Goal: Task Accomplishment & Management: Use online tool/utility

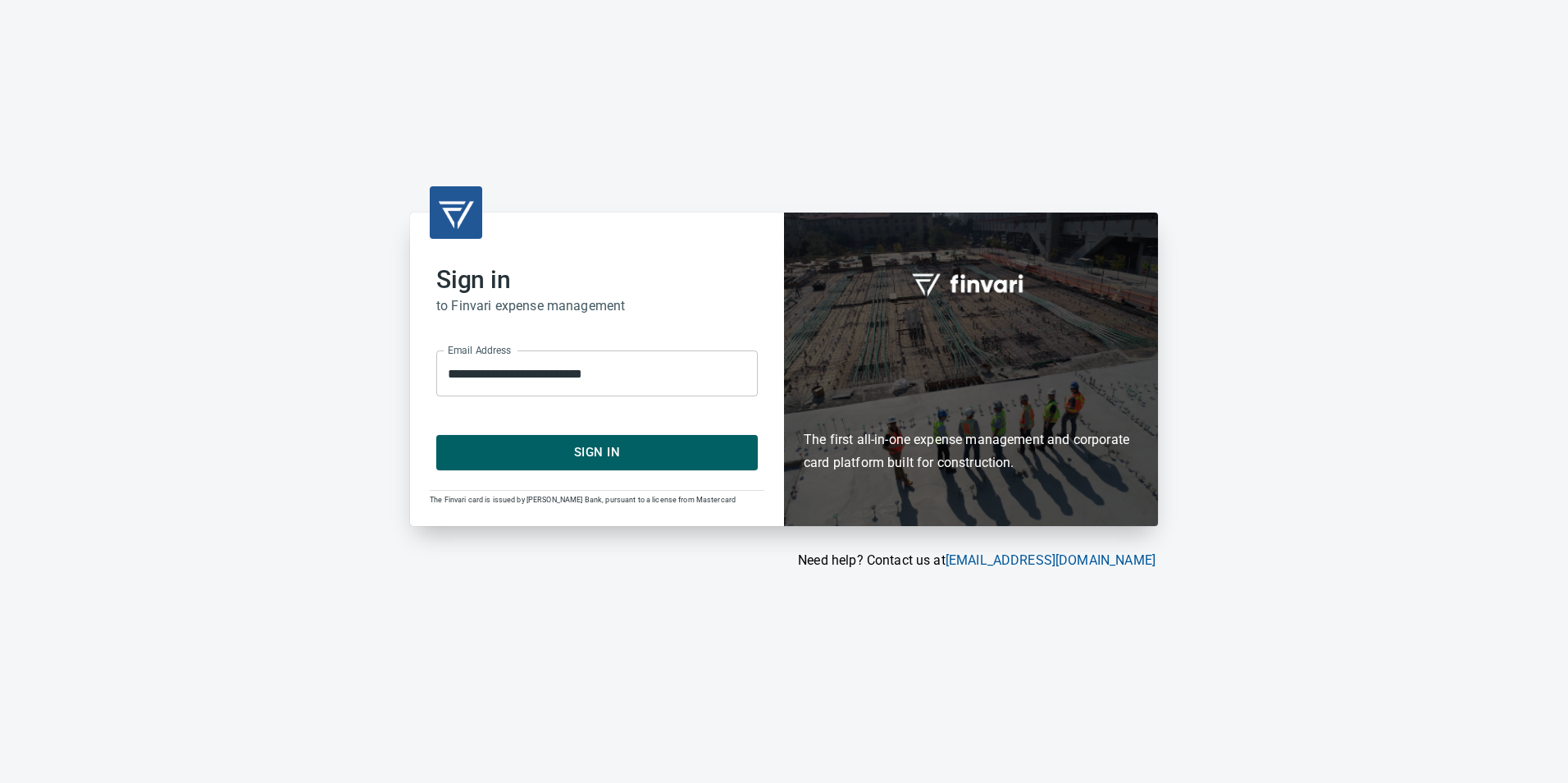
click at [674, 443] on span "Sign In" at bounding box center [596, 453] width 285 height 22
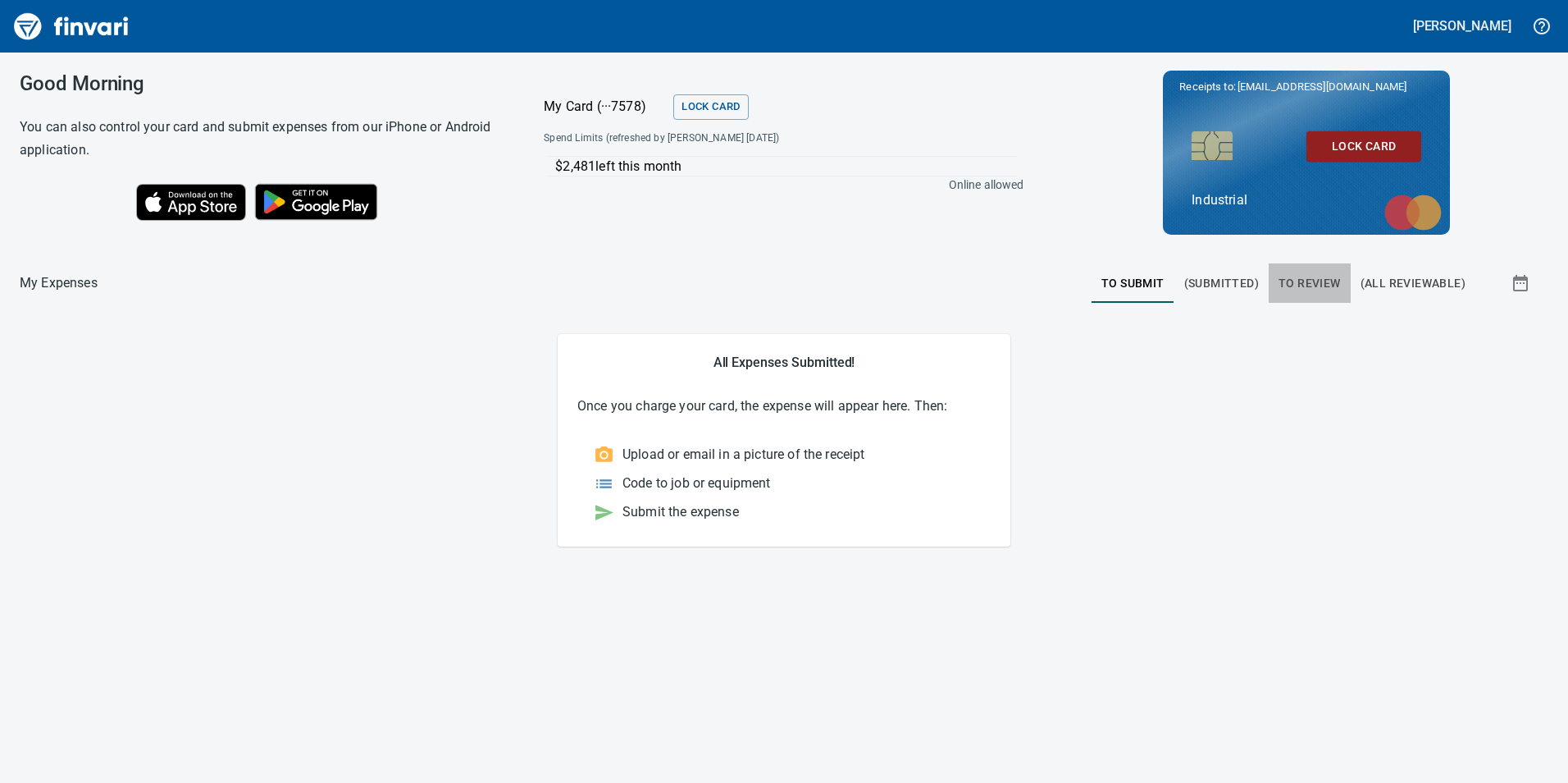
click at [1316, 283] on span "To Review" at bounding box center [1309, 283] width 62 height 21
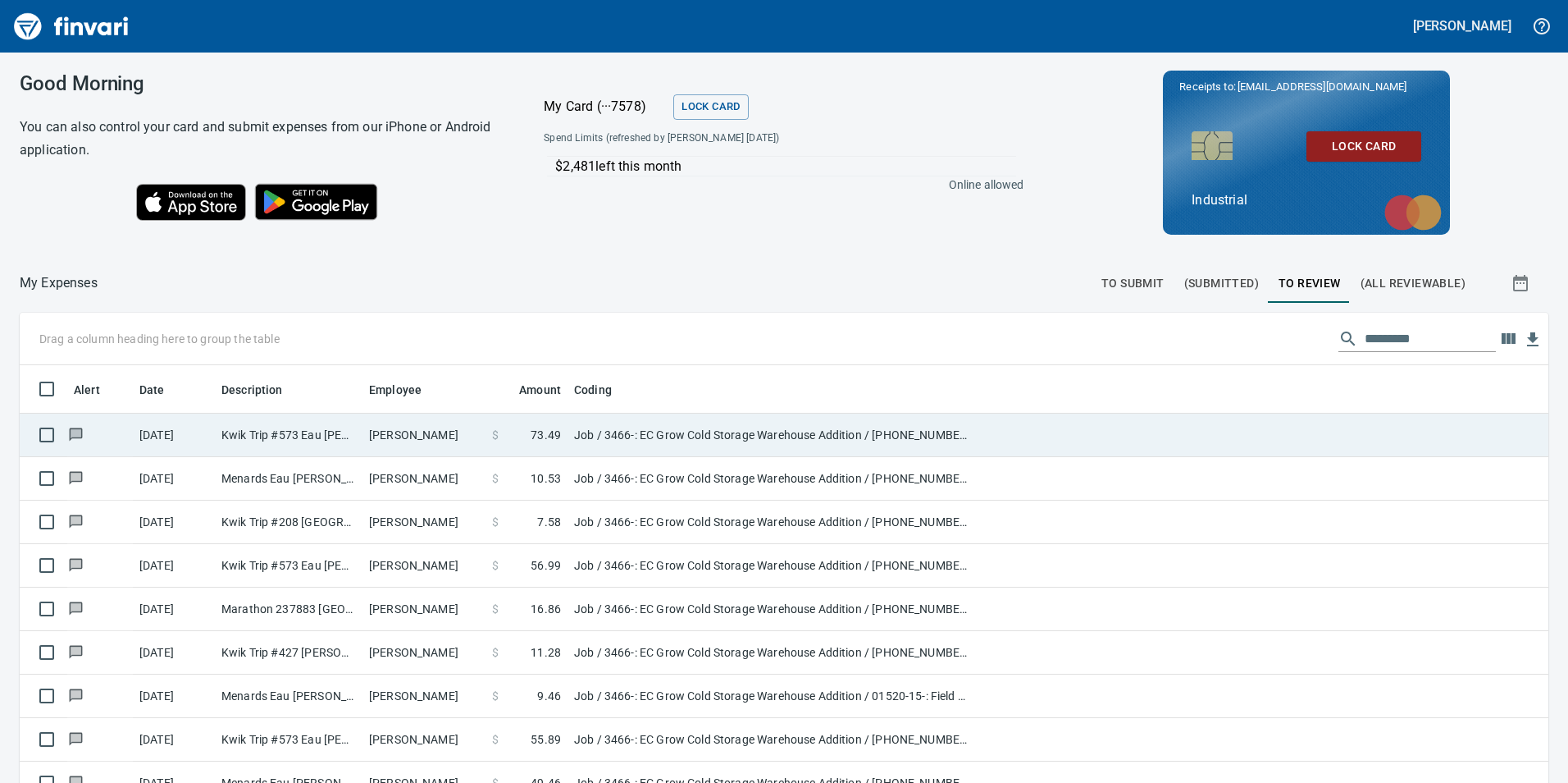
click at [433, 434] on td "[PERSON_NAME]" at bounding box center [424, 435] width 123 height 43
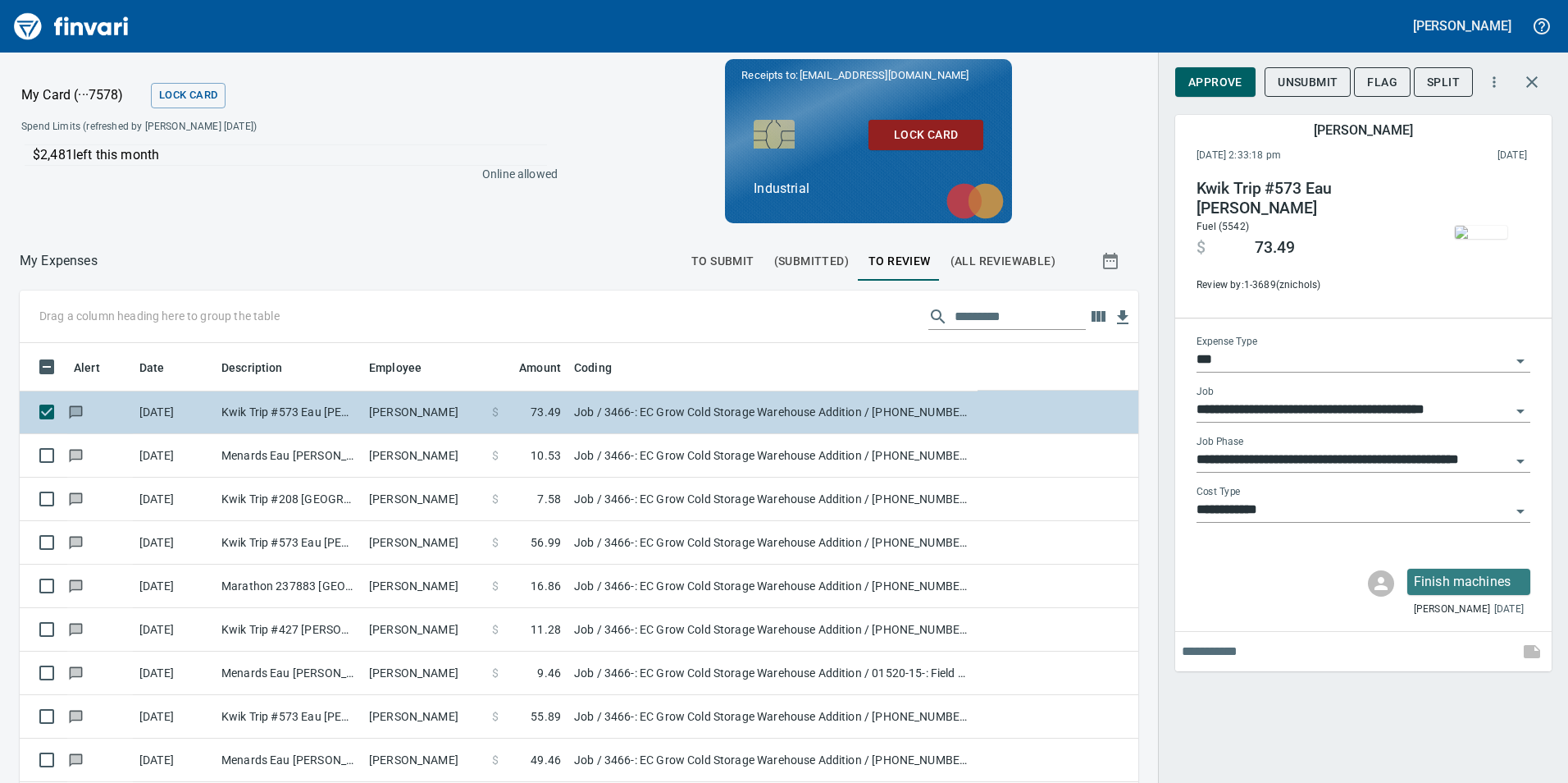
scroll to position [590, 1082]
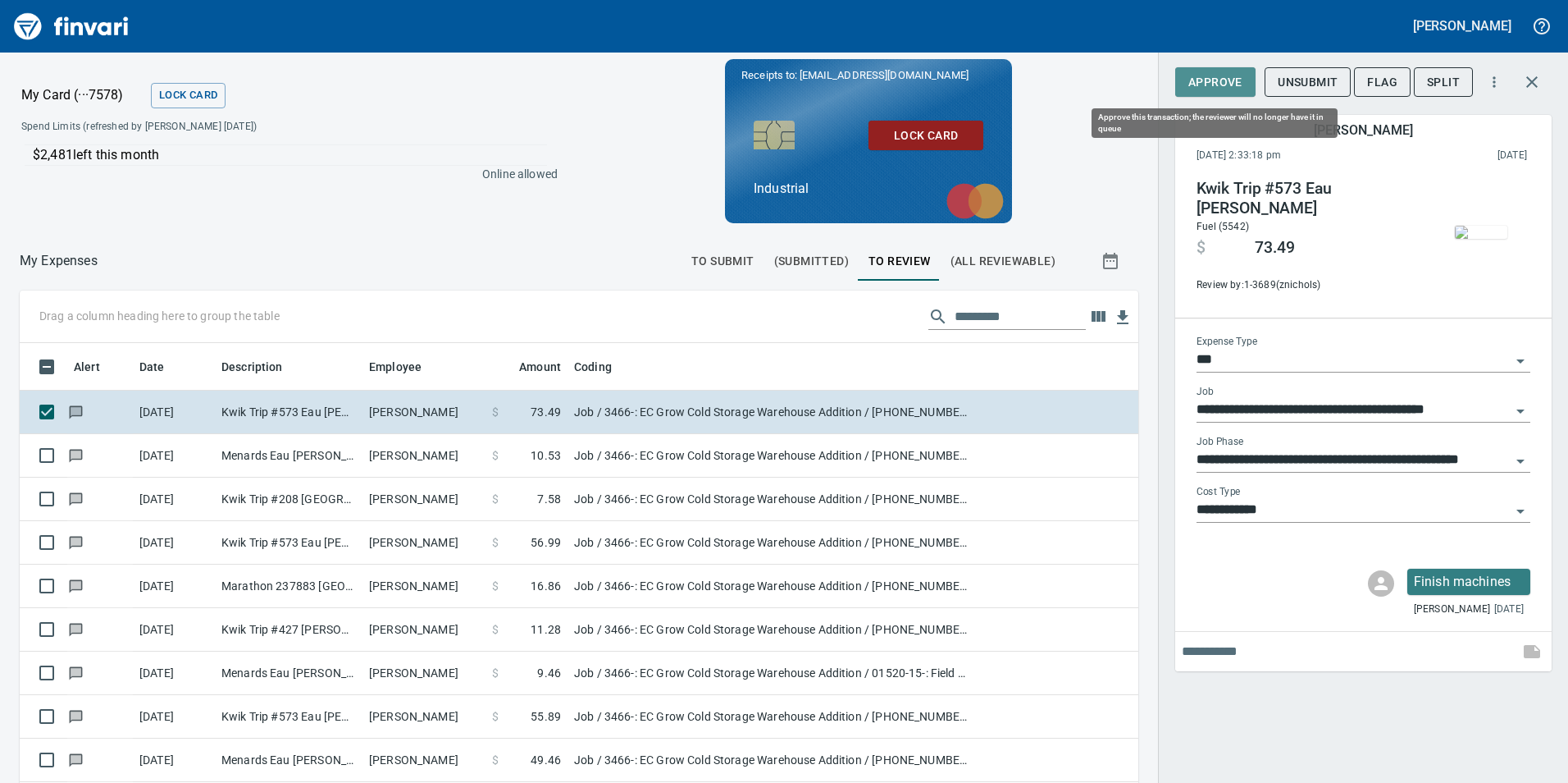
click at [1234, 81] on span "Approve" at bounding box center [1216, 82] width 54 height 21
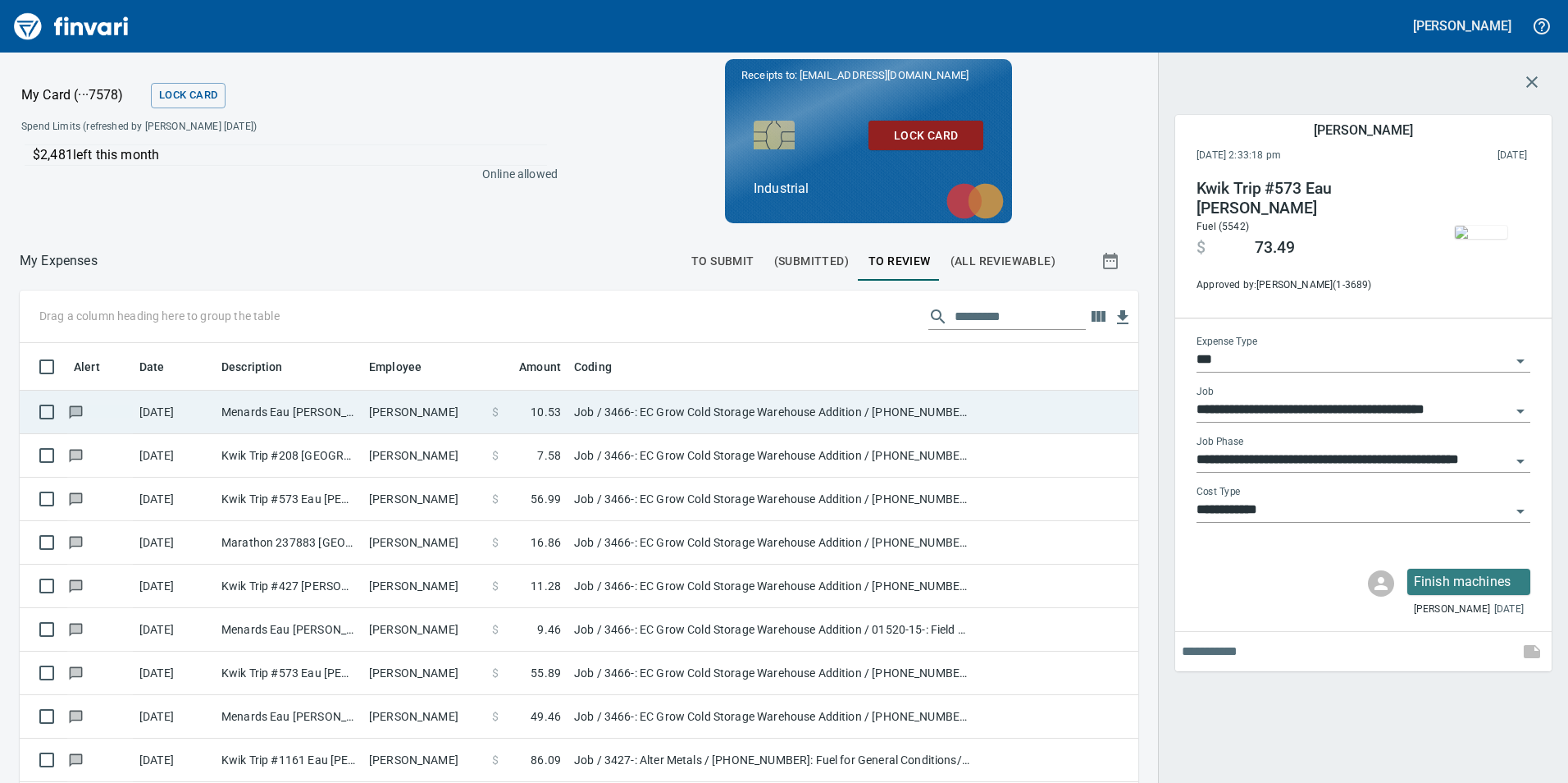
click at [391, 410] on td "[PERSON_NAME]" at bounding box center [424, 413] width 123 height 43
type input "**********"
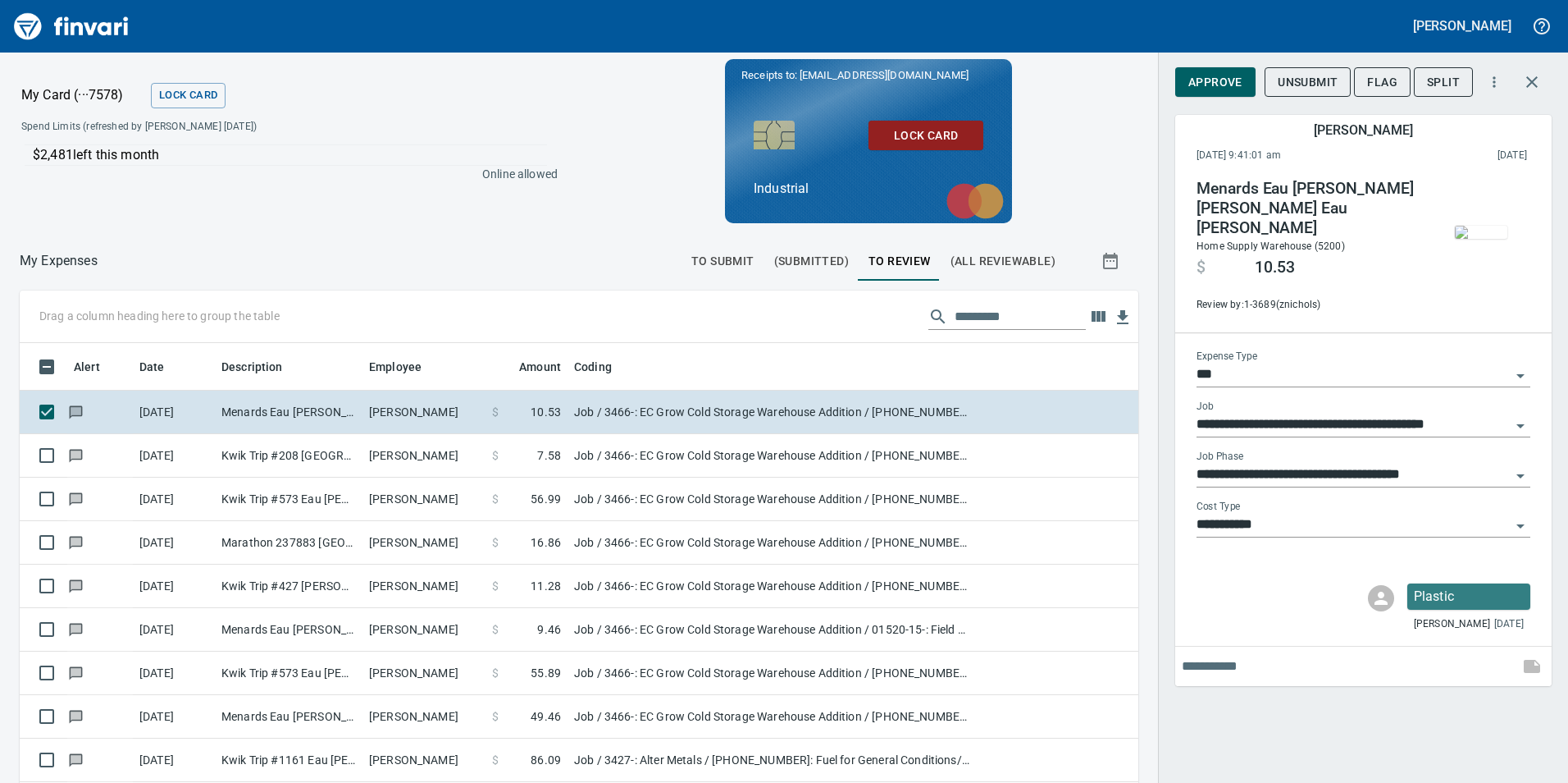
scroll to position [590, 1082]
click at [1223, 89] on span "Approve" at bounding box center [1216, 82] width 54 height 21
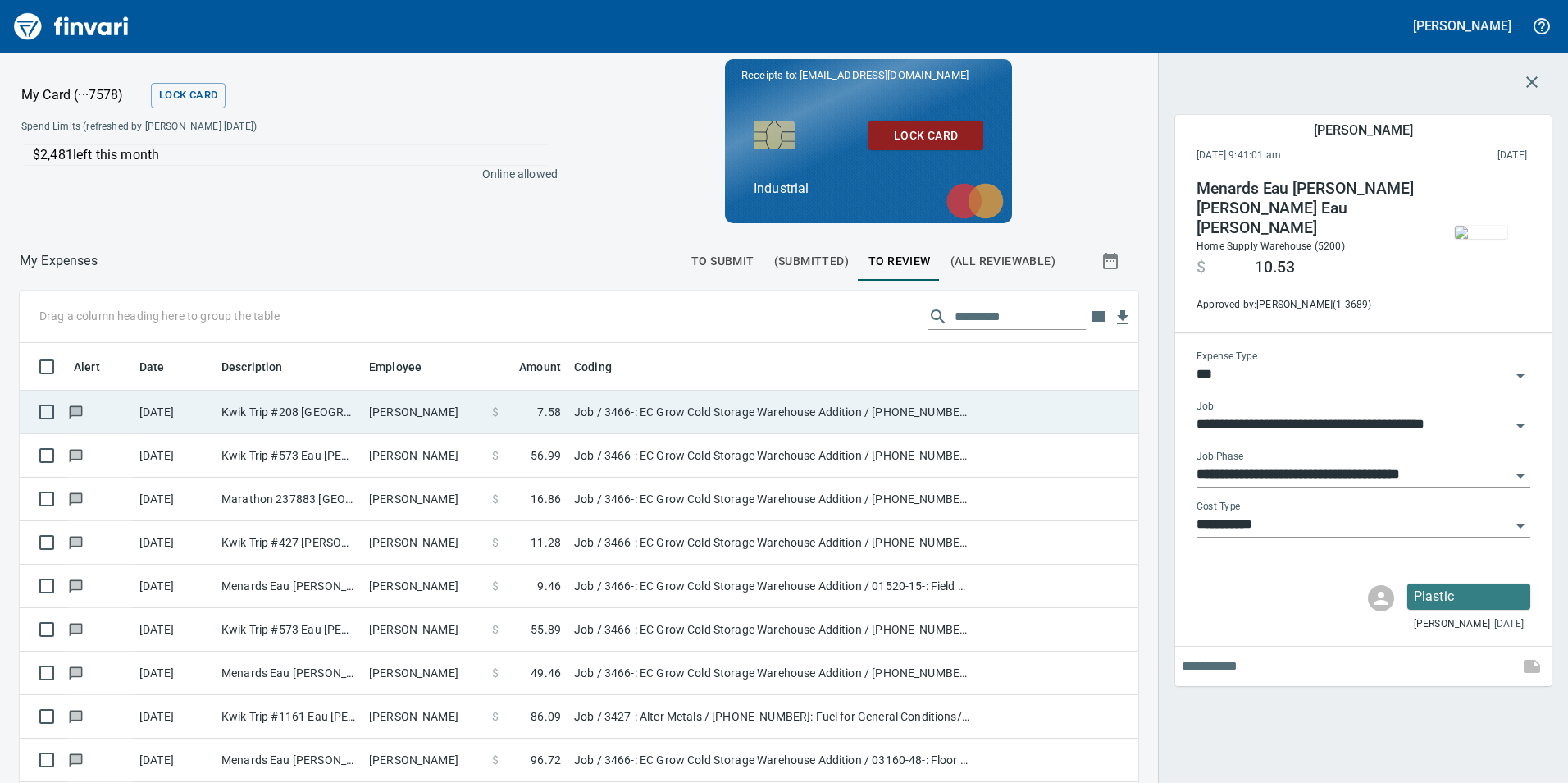
click at [419, 416] on td "[PERSON_NAME]" at bounding box center [424, 413] width 123 height 43
type input "**********"
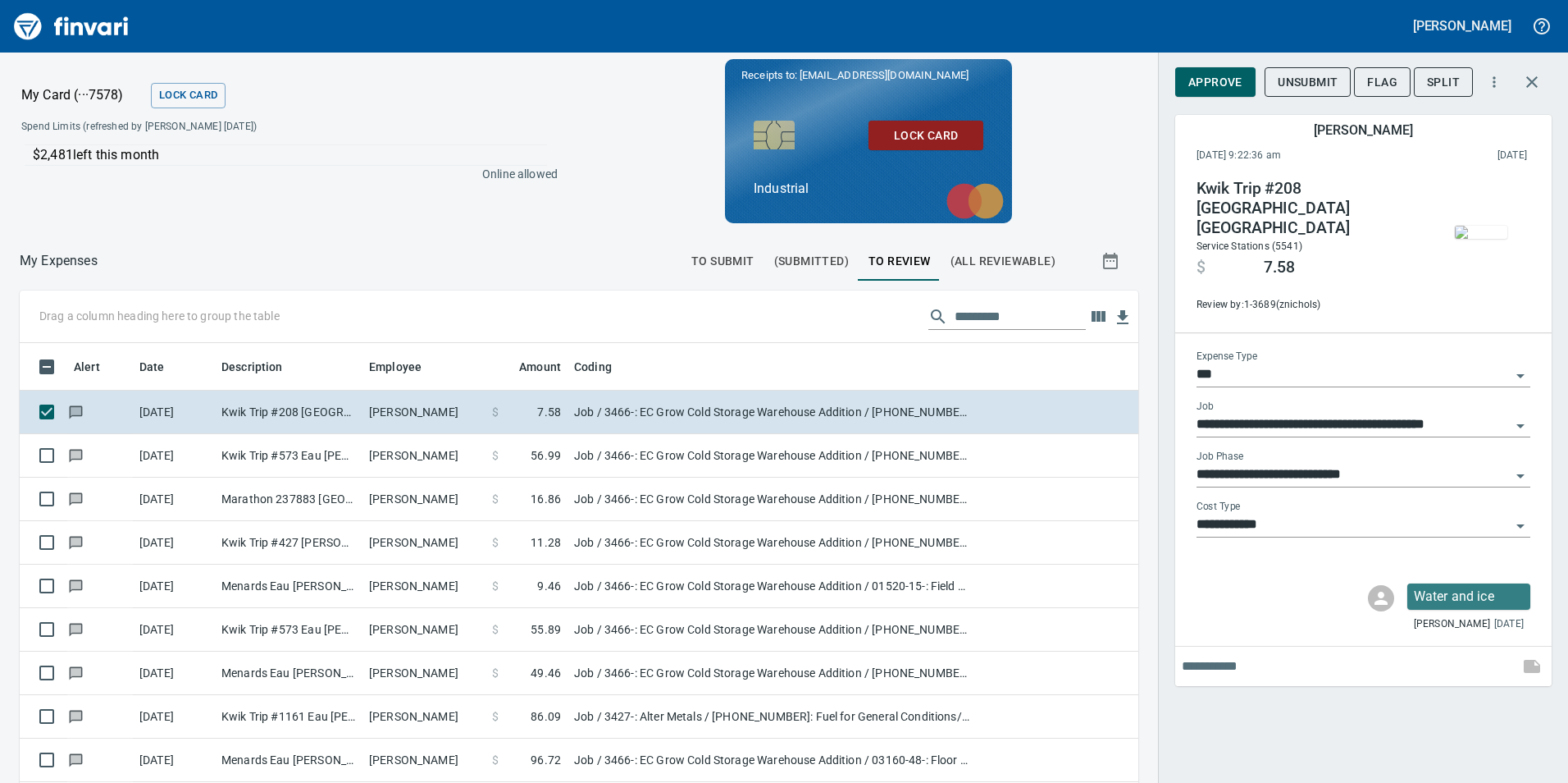
scroll to position [590, 1082]
click at [1214, 83] on span "Approve" at bounding box center [1216, 82] width 54 height 21
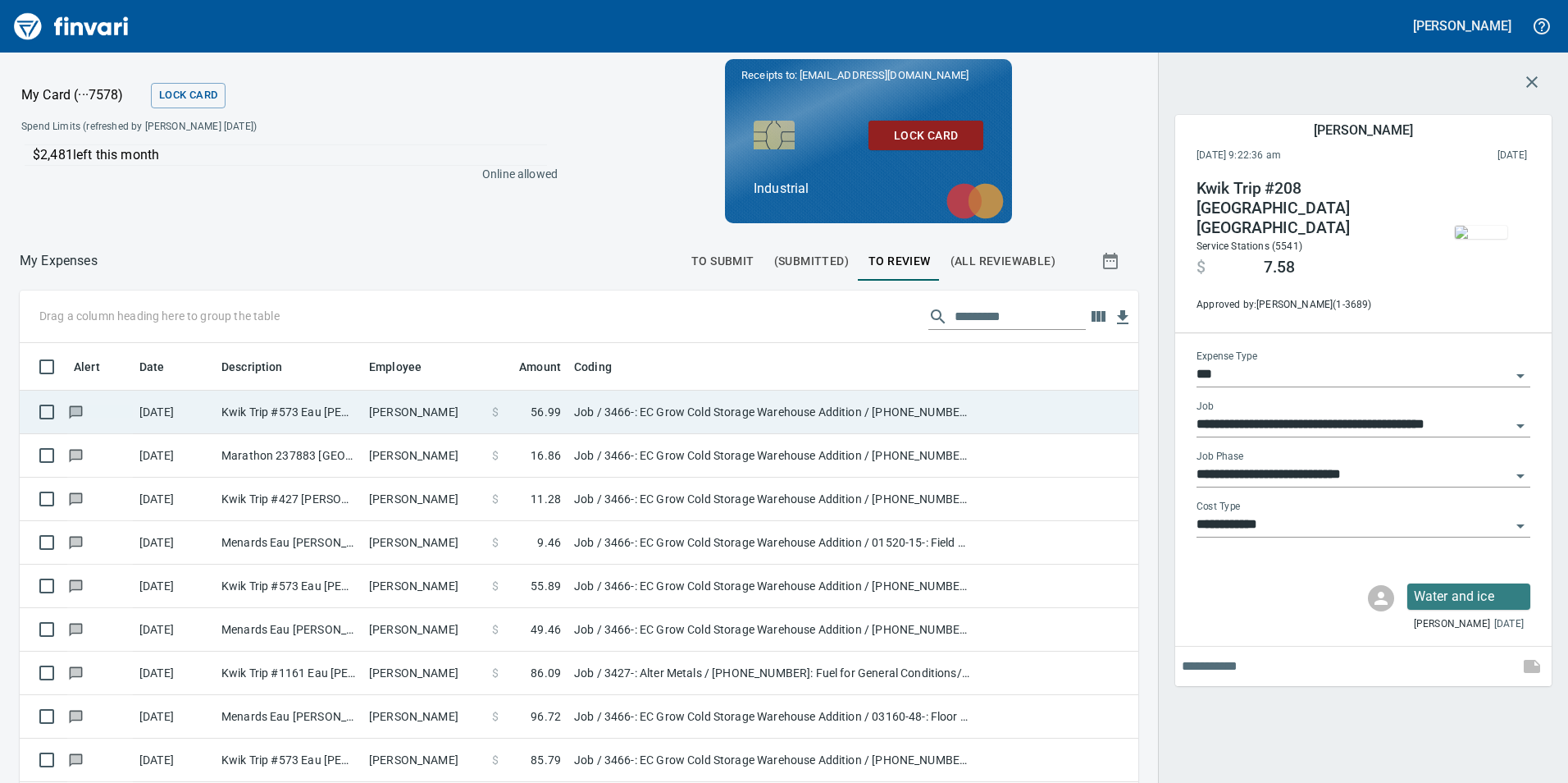
click at [404, 418] on td "[PERSON_NAME]" at bounding box center [424, 413] width 123 height 43
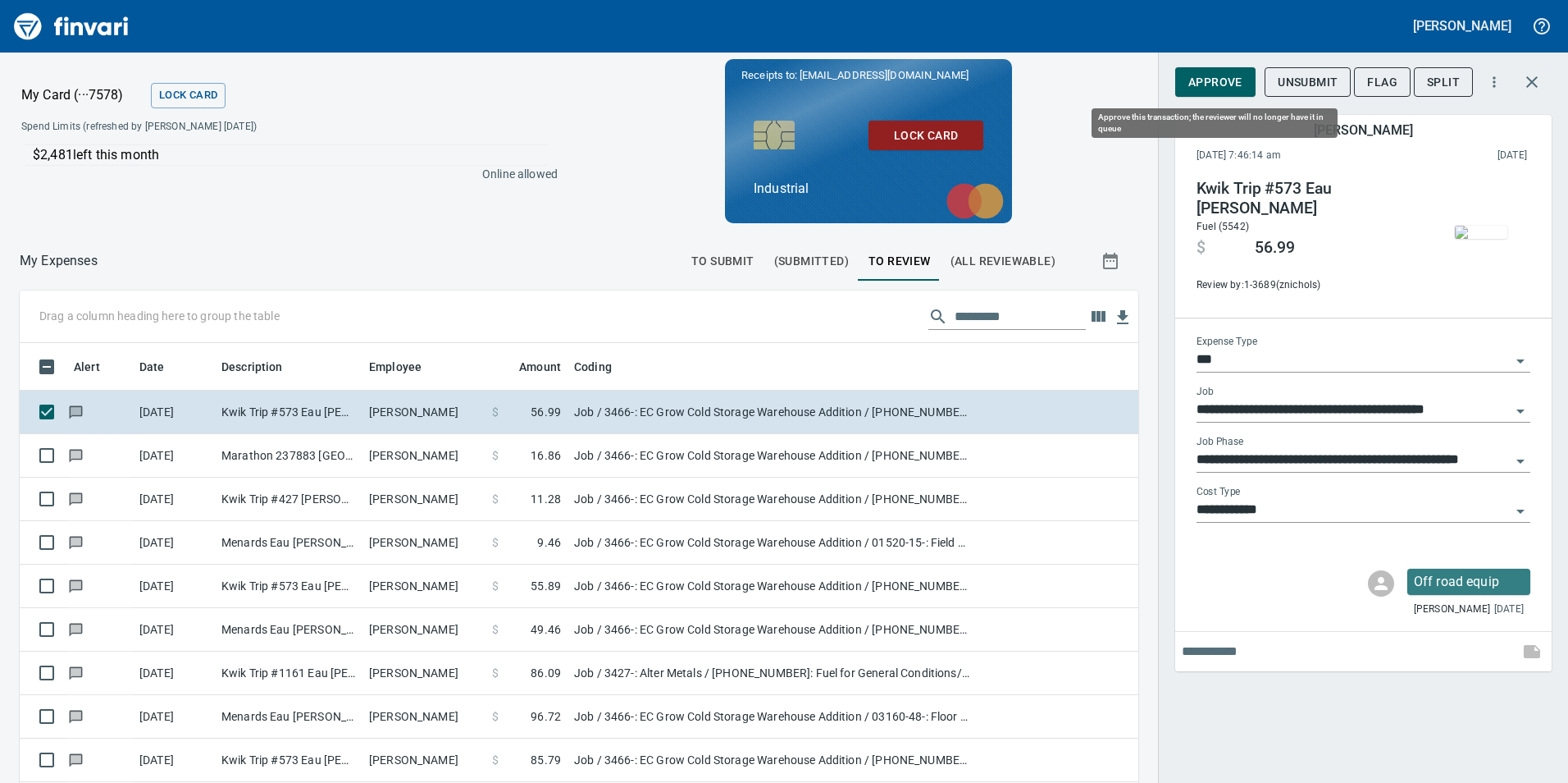
click at [1218, 90] on span "Approve" at bounding box center [1216, 82] width 54 height 21
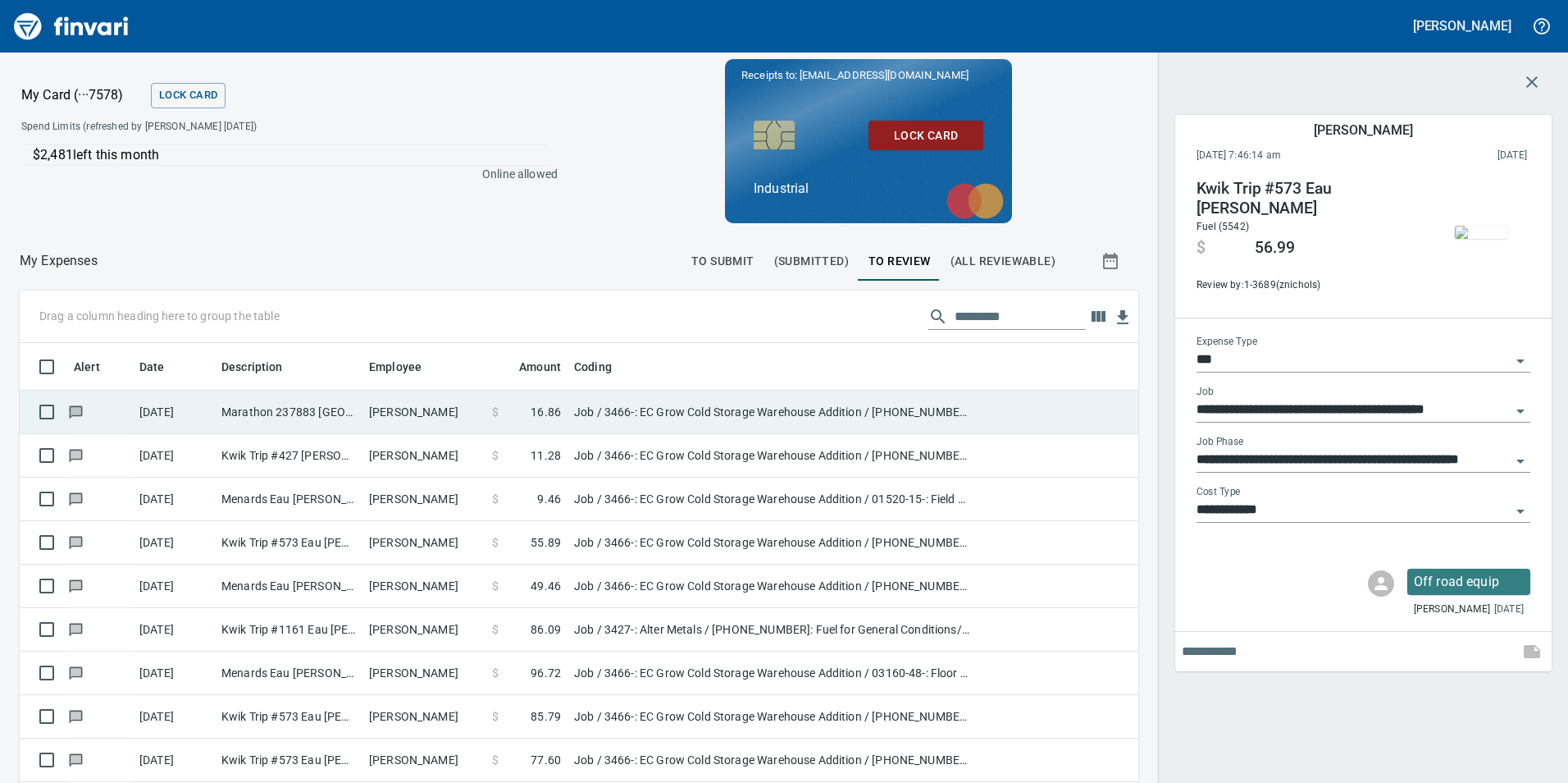
scroll to position [590, 1094]
click at [446, 403] on td "[PERSON_NAME]" at bounding box center [424, 413] width 123 height 43
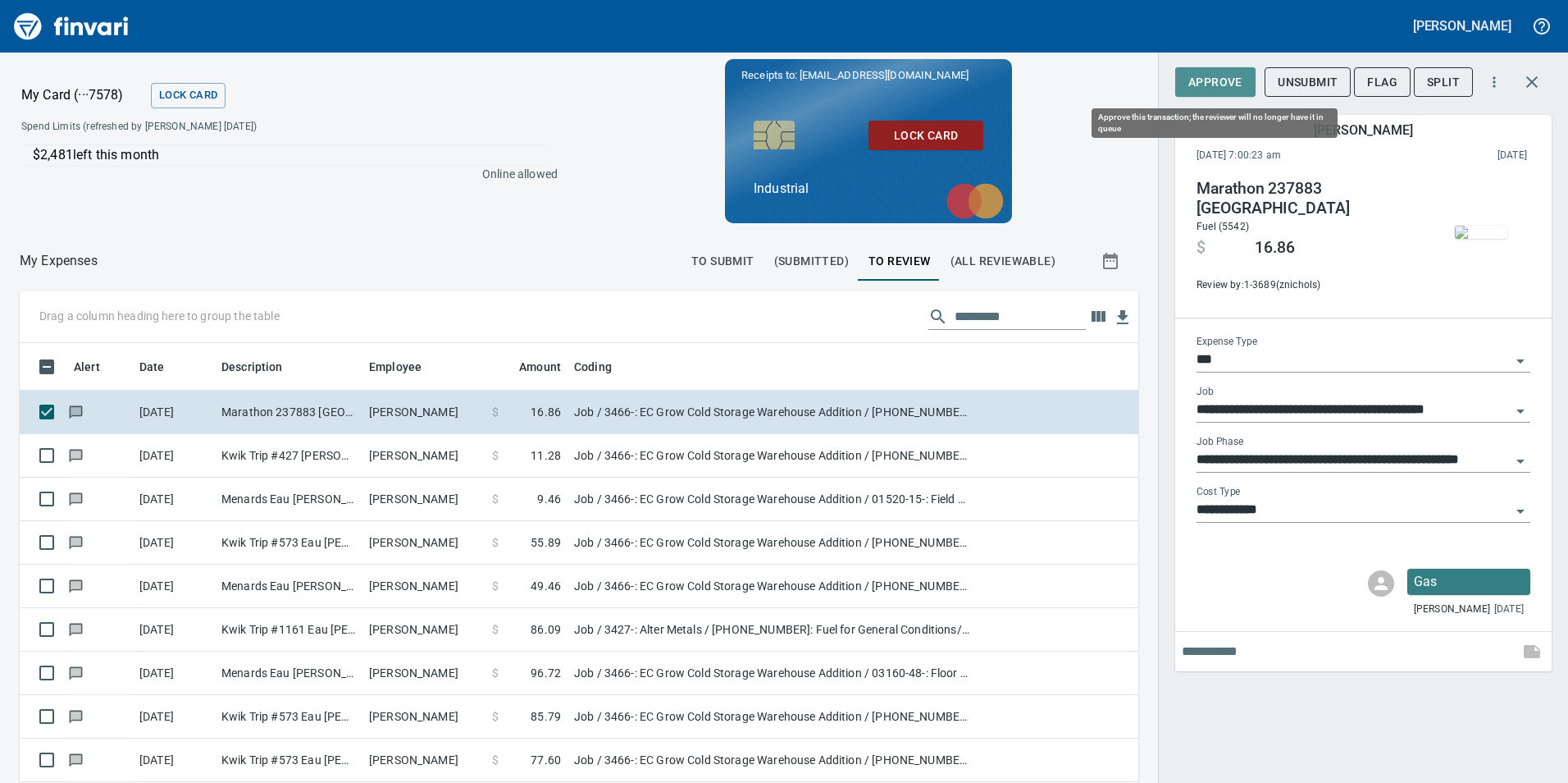
click at [1228, 80] on span "Approve" at bounding box center [1216, 82] width 54 height 21
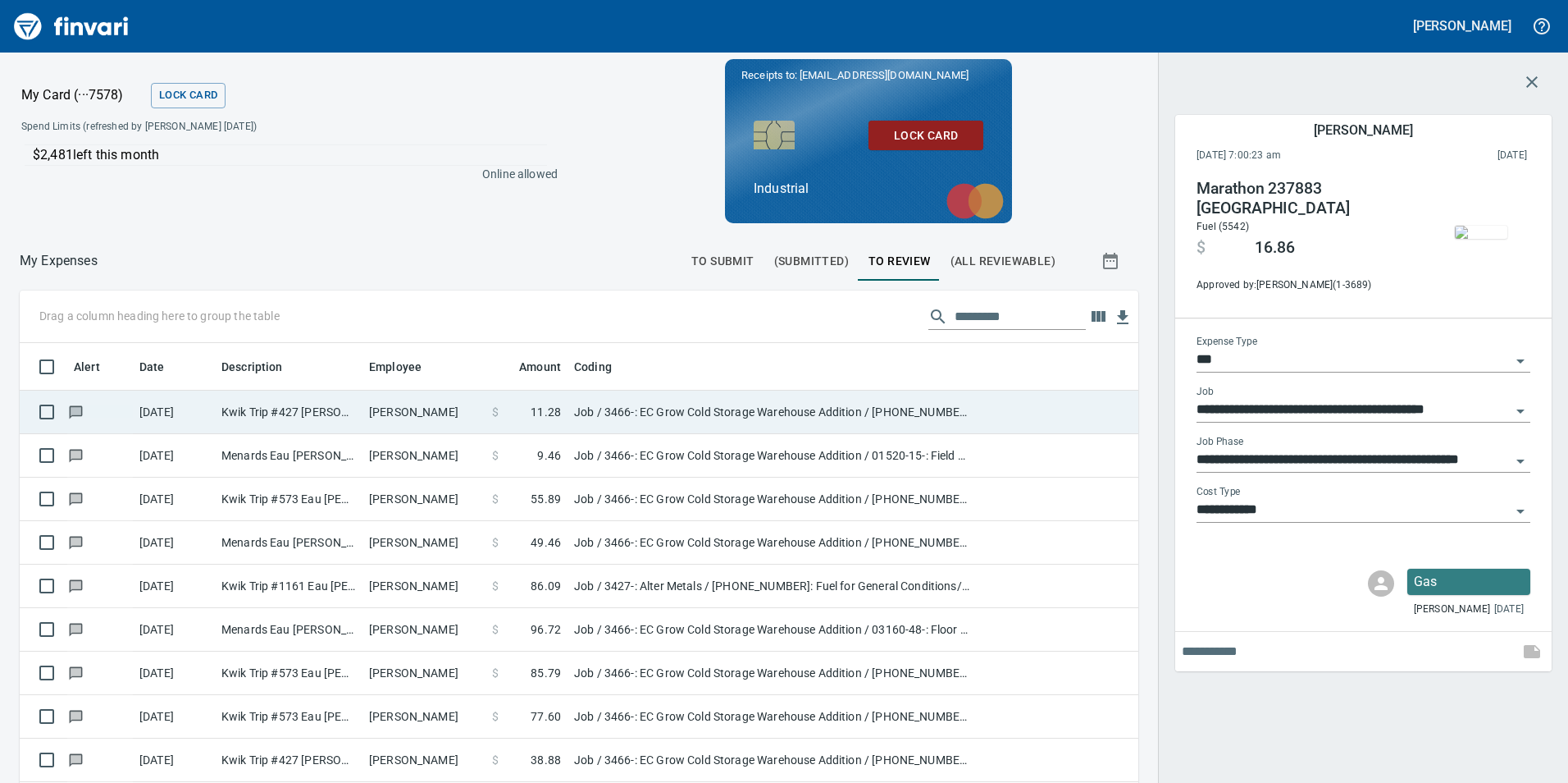
scroll to position [590, 1094]
click at [417, 412] on td "[PERSON_NAME]" at bounding box center [424, 413] width 123 height 43
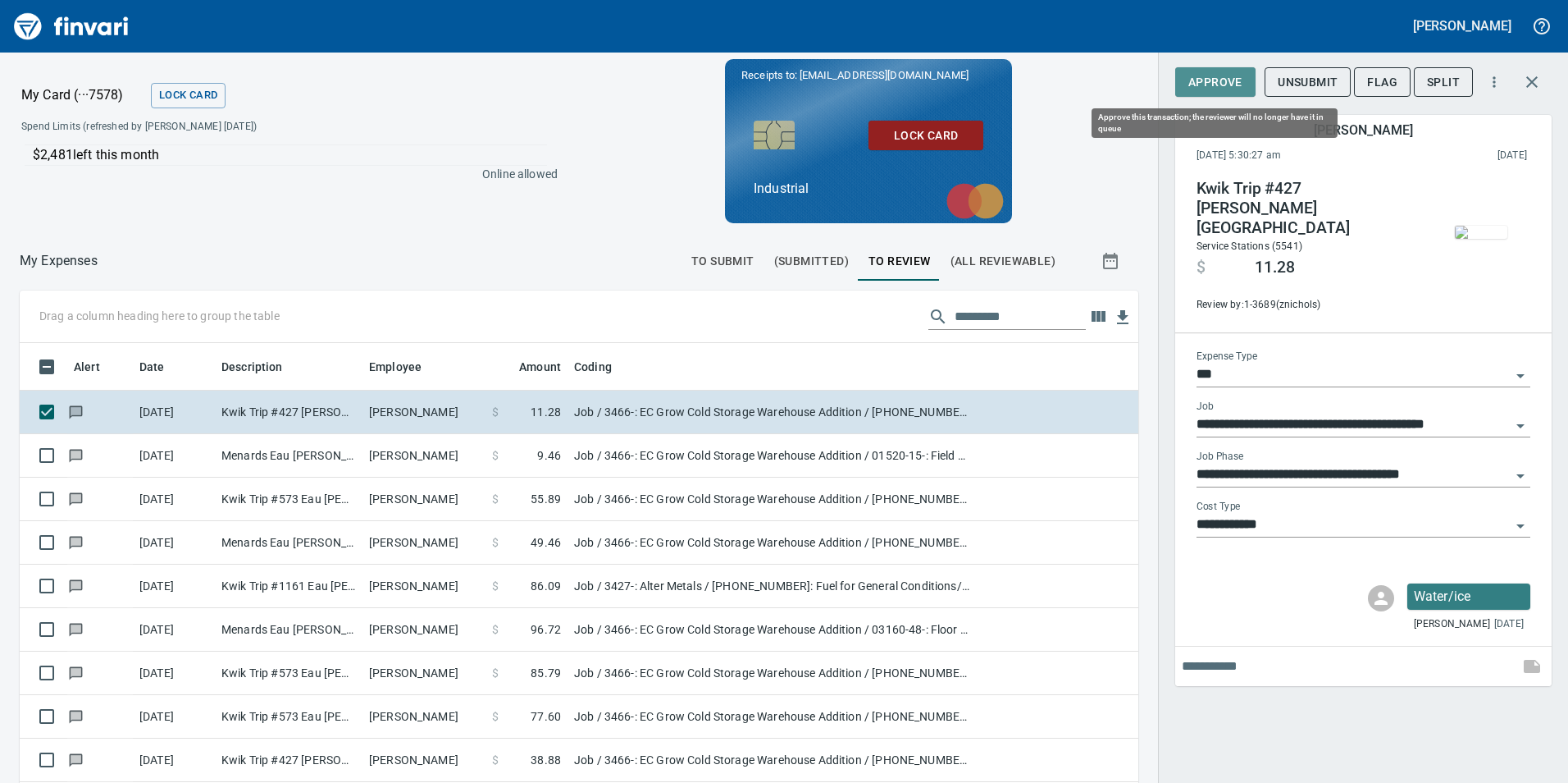
click at [1210, 82] on span "Approve" at bounding box center [1216, 82] width 54 height 21
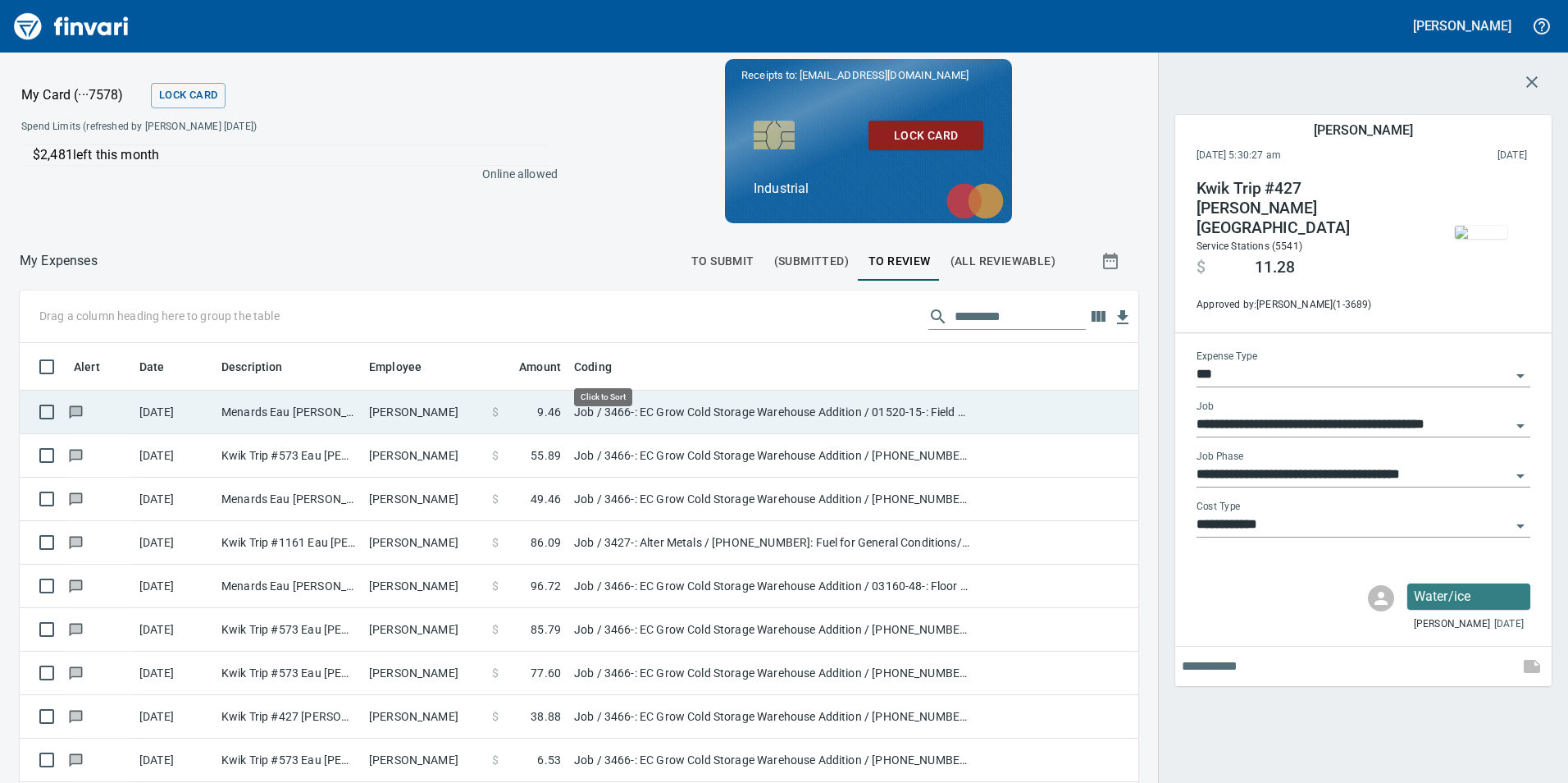
scroll to position [590, 1094]
click at [400, 407] on td "[PERSON_NAME]" at bounding box center [424, 413] width 123 height 43
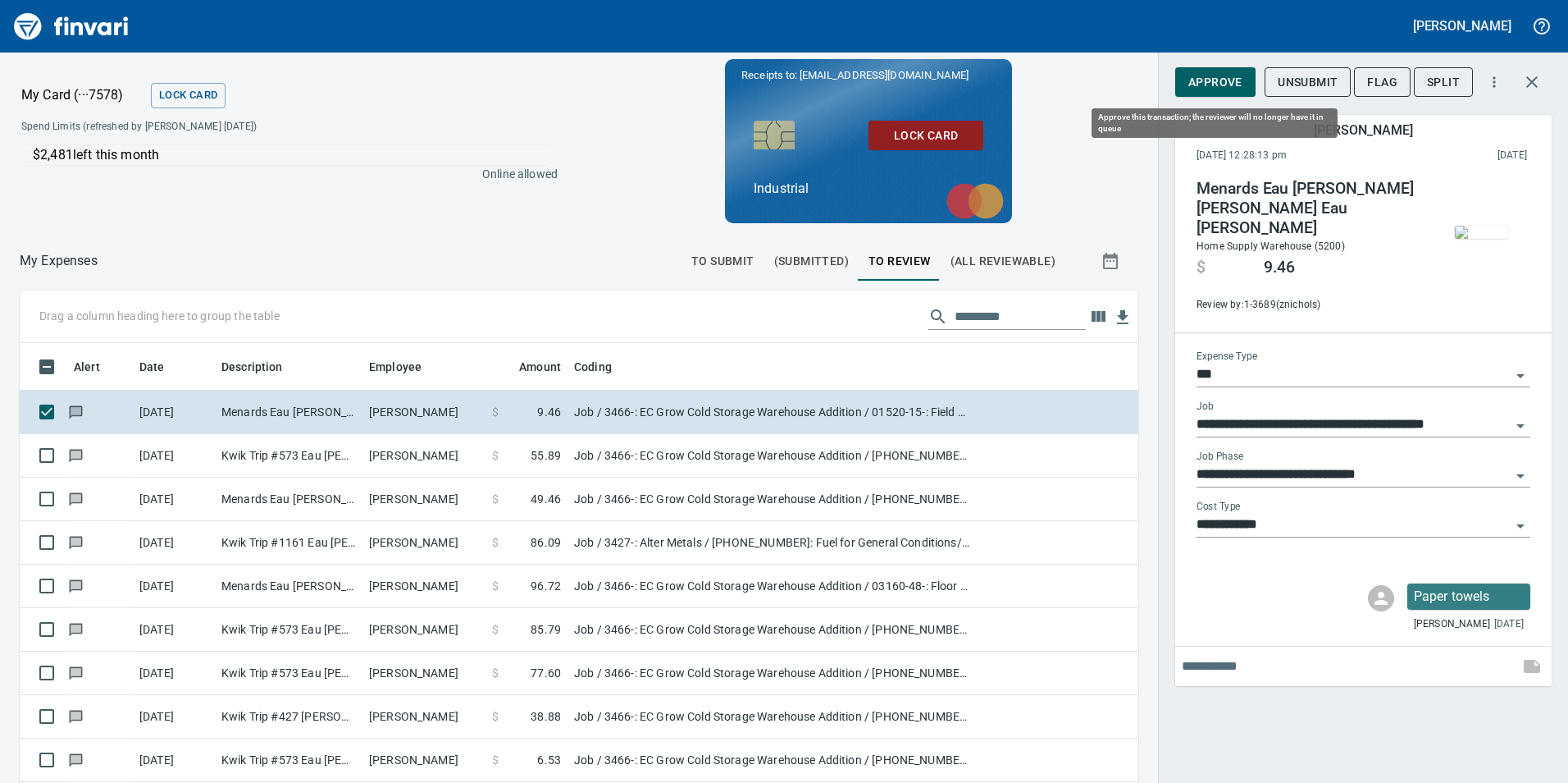
click at [1218, 76] on span "Approve" at bounding box center [1216, 82] width 54 height 21
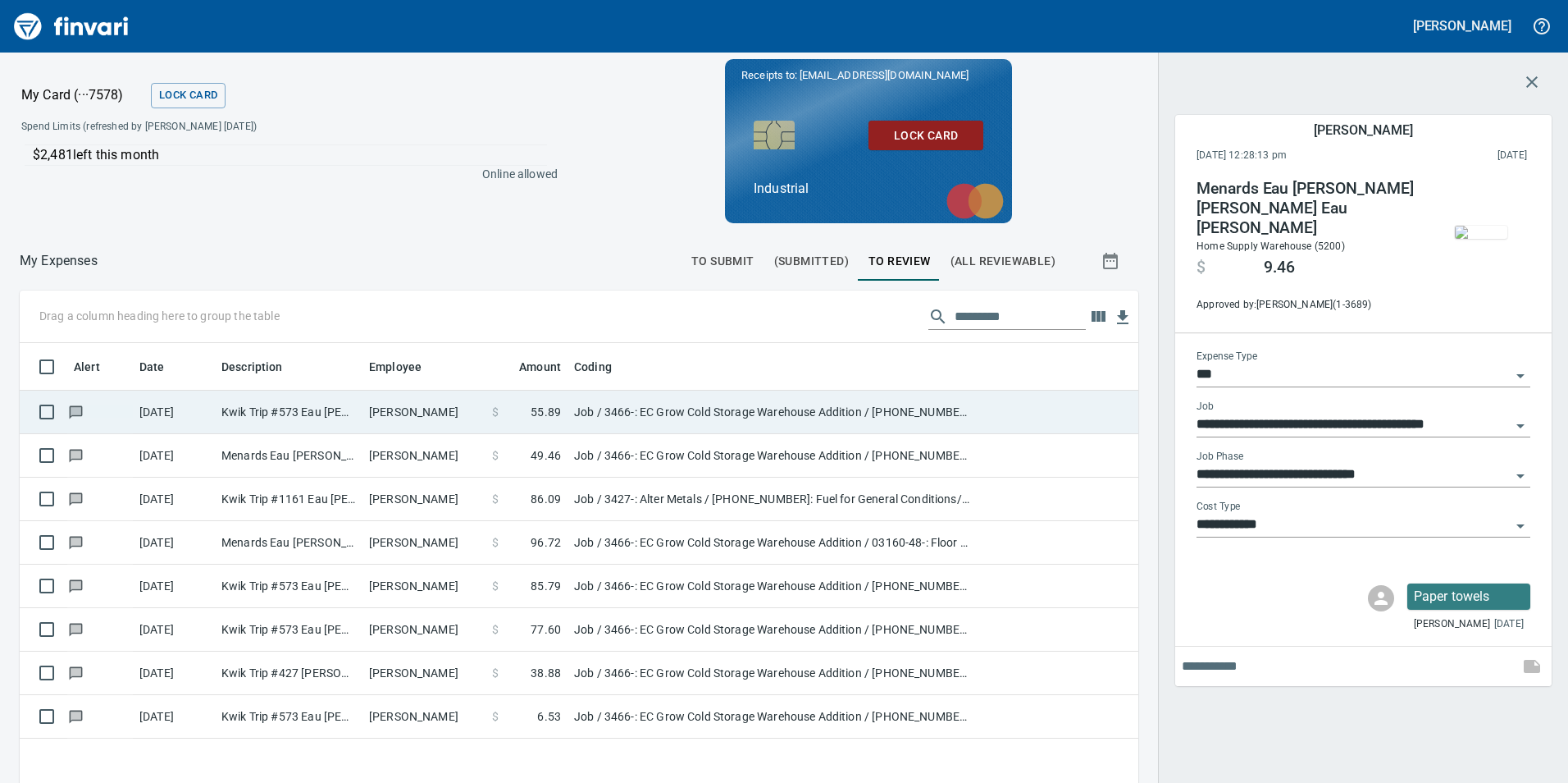
scroll to position [590, 1094]
drag, startPoint x: 363, startPoint y: 411, endPoint x: 372, endPoint y: 409, distance: 9.2
click at [369, 410] on td "[PERSON_NAME]" at bounding box center [424, 413] width 123 height 43
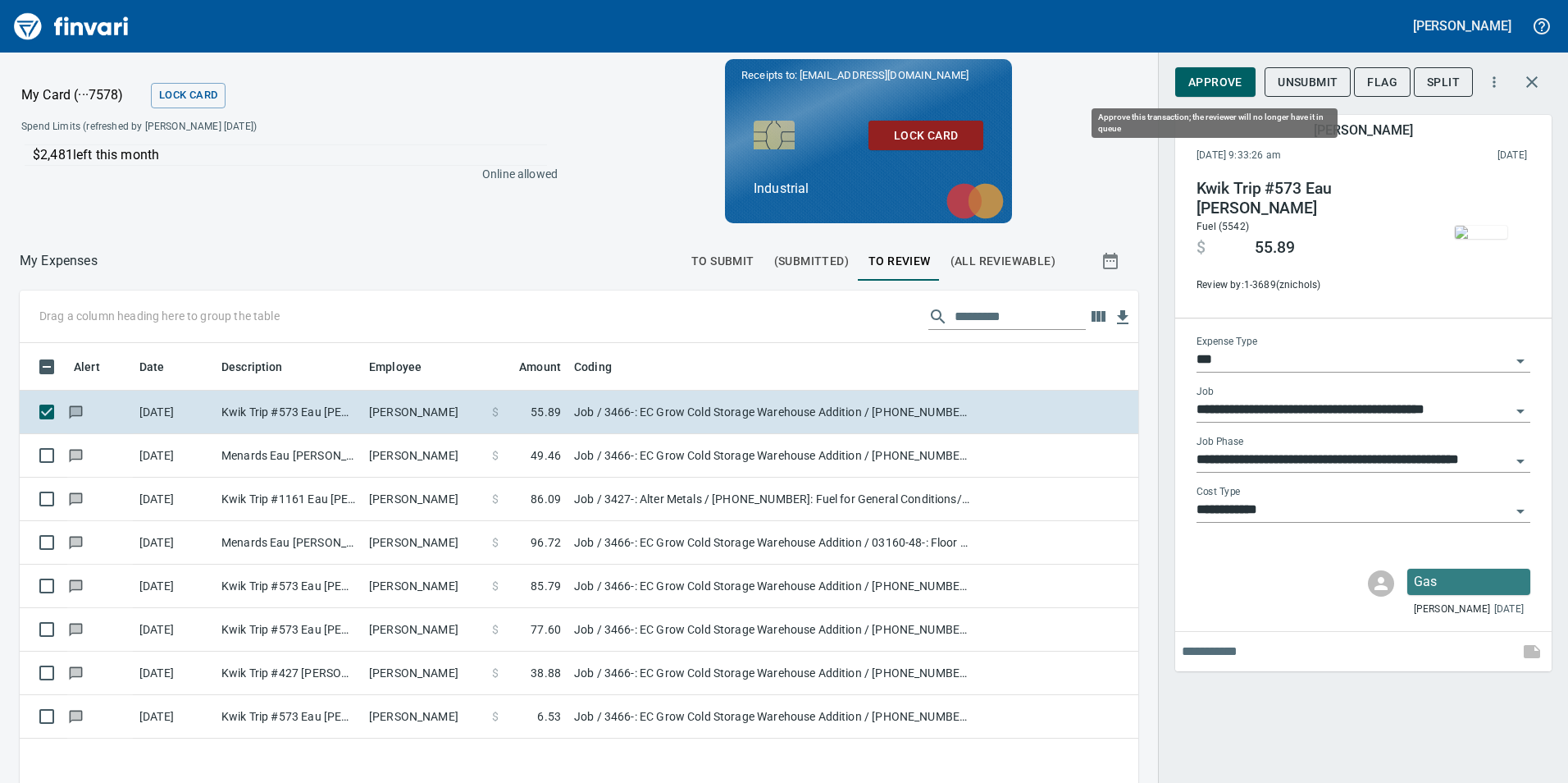
click at [1223, 91] on span "Approve" at bounding box center [1216, 82] width 54 height 21
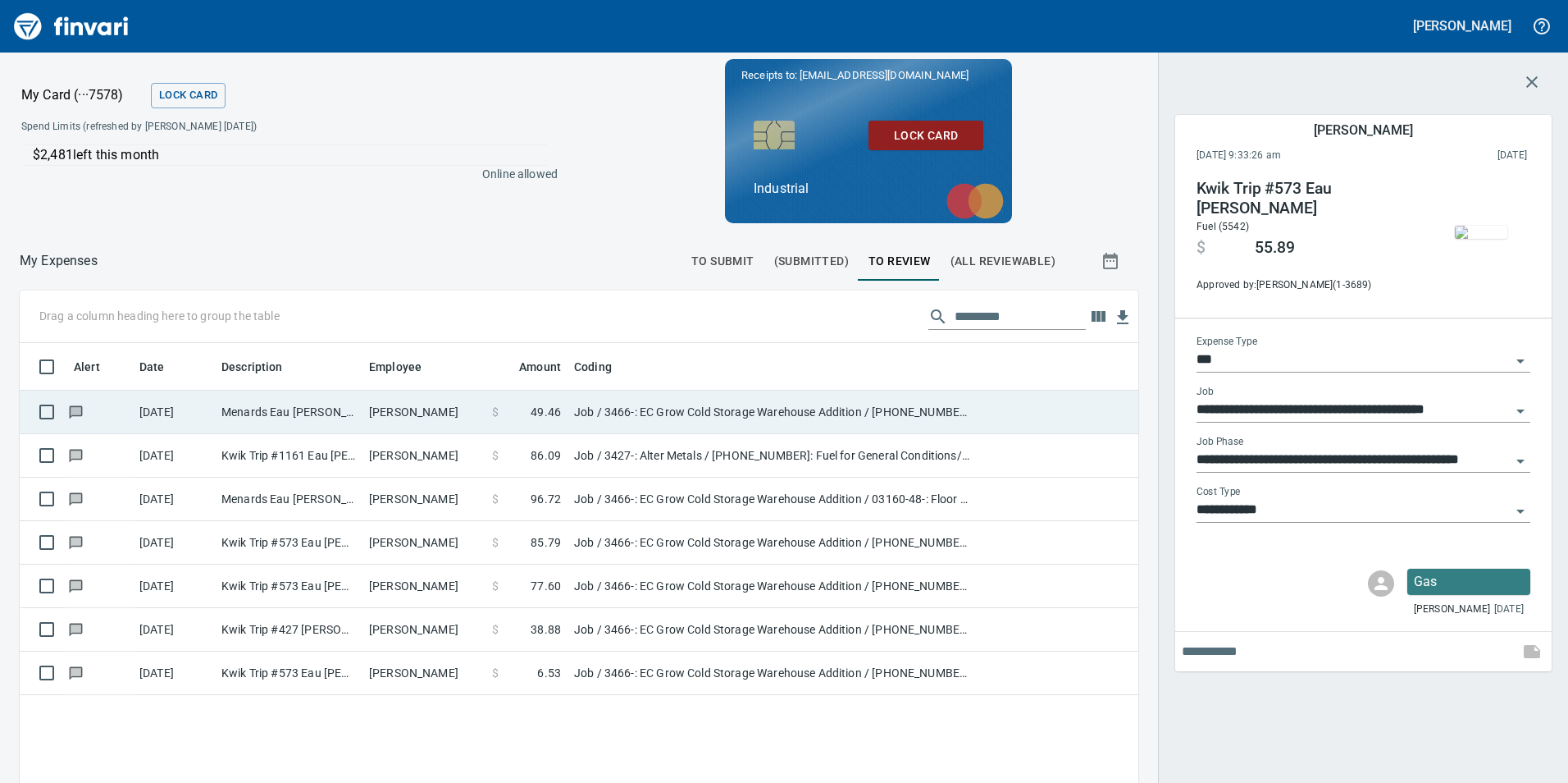
click at [424, 404] on td "[PERSON_NAME]" at bounding box center [424, 413] width 123 height 43
type input "**********"
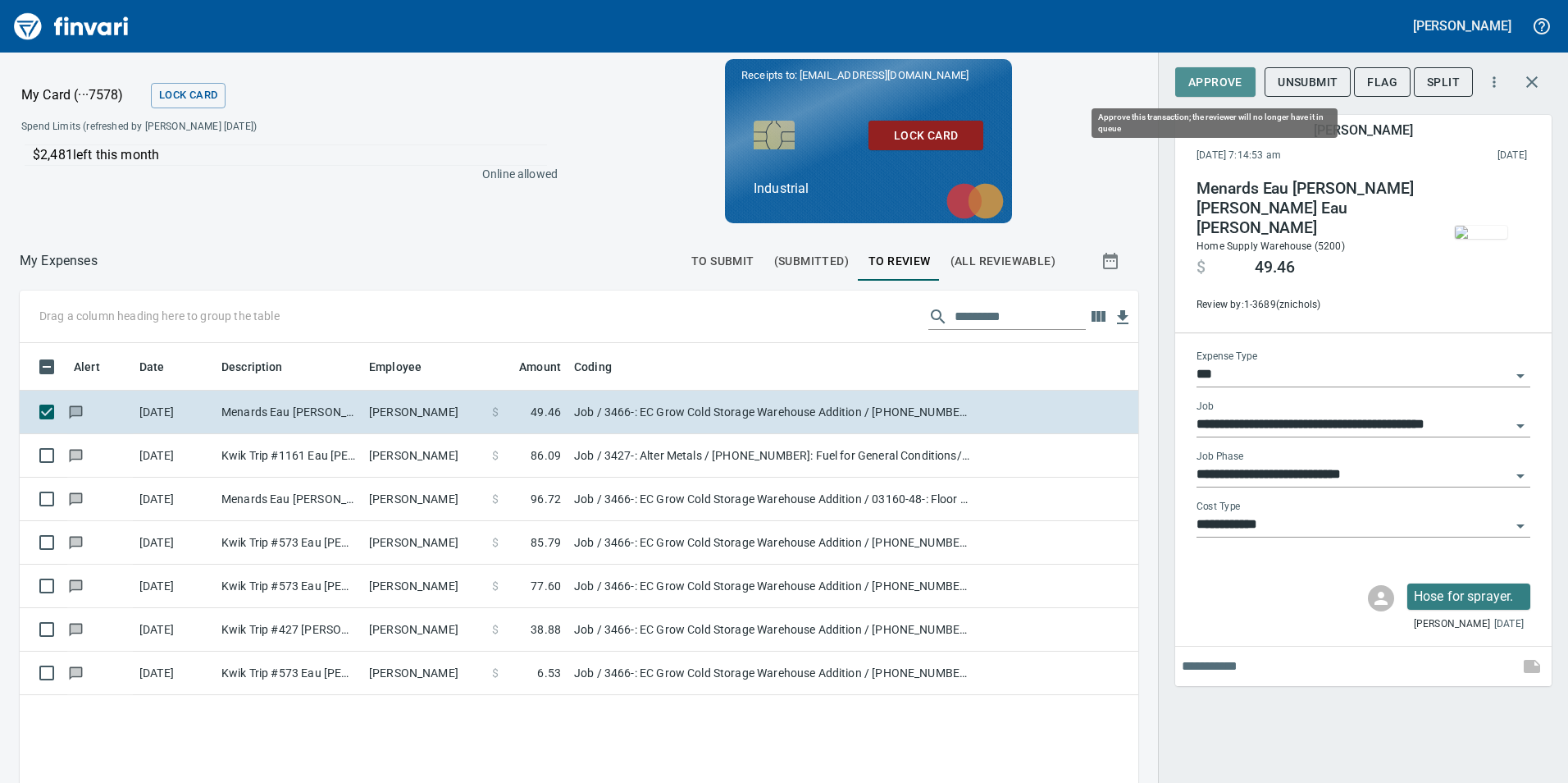
click at [1242, 81] on span "Approve" at bounding box center [1216, 82] width 54 height 21
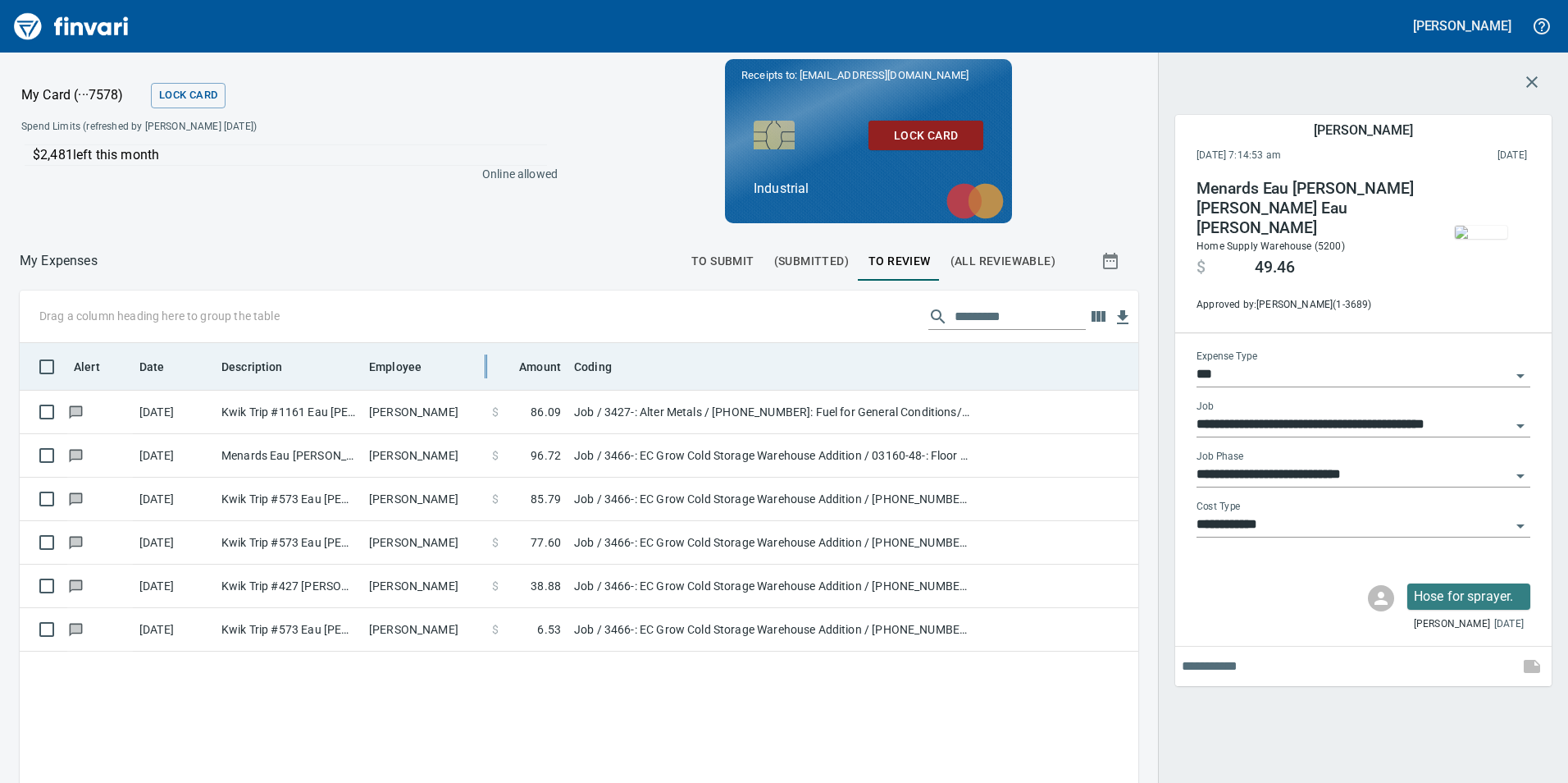
scroll to position [590, 1094]
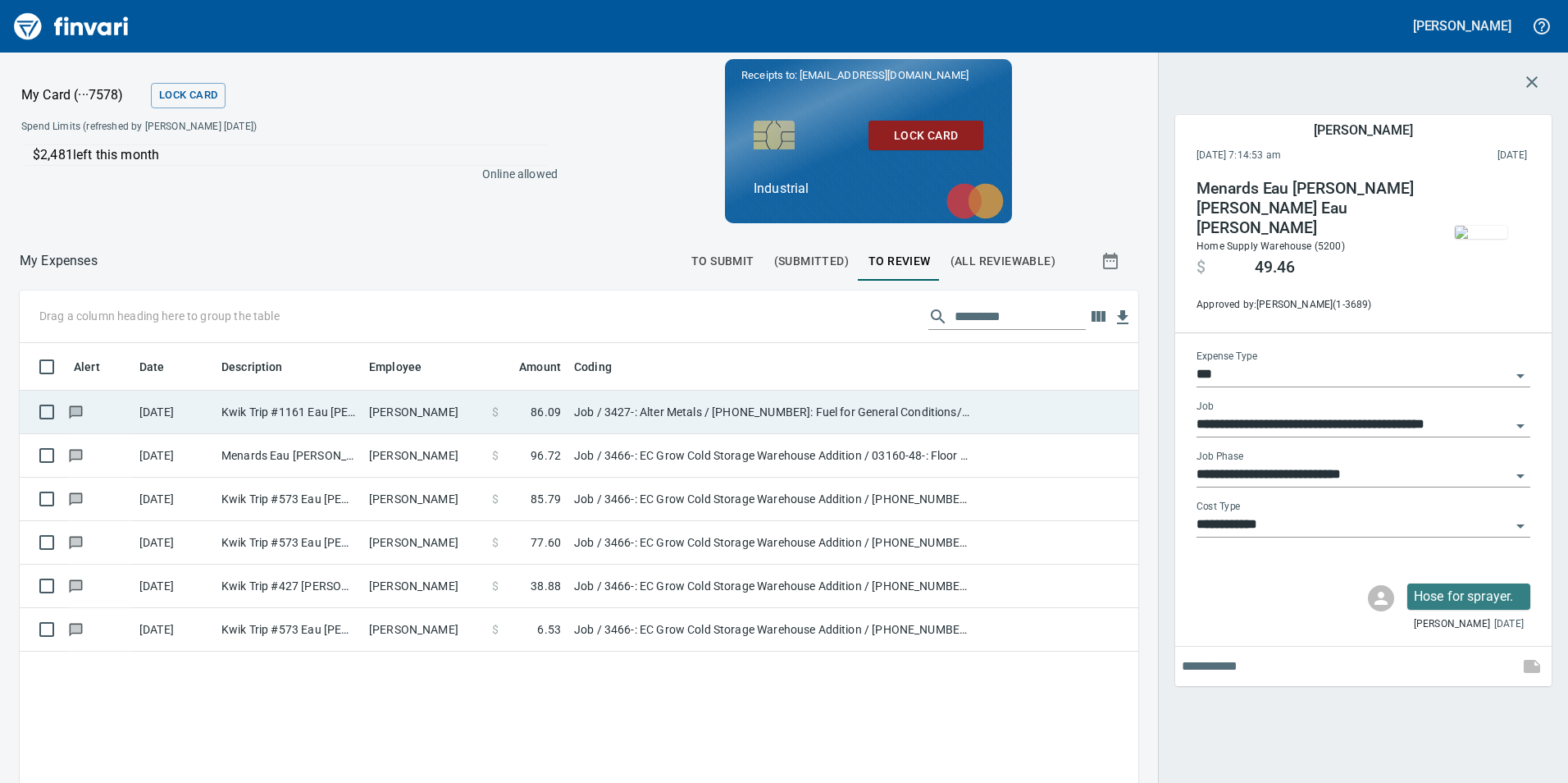
click at [379, 409] on td "[PERSON_NAME]" at bounding box center [424, 413] width 123 height 43
type input "**********"
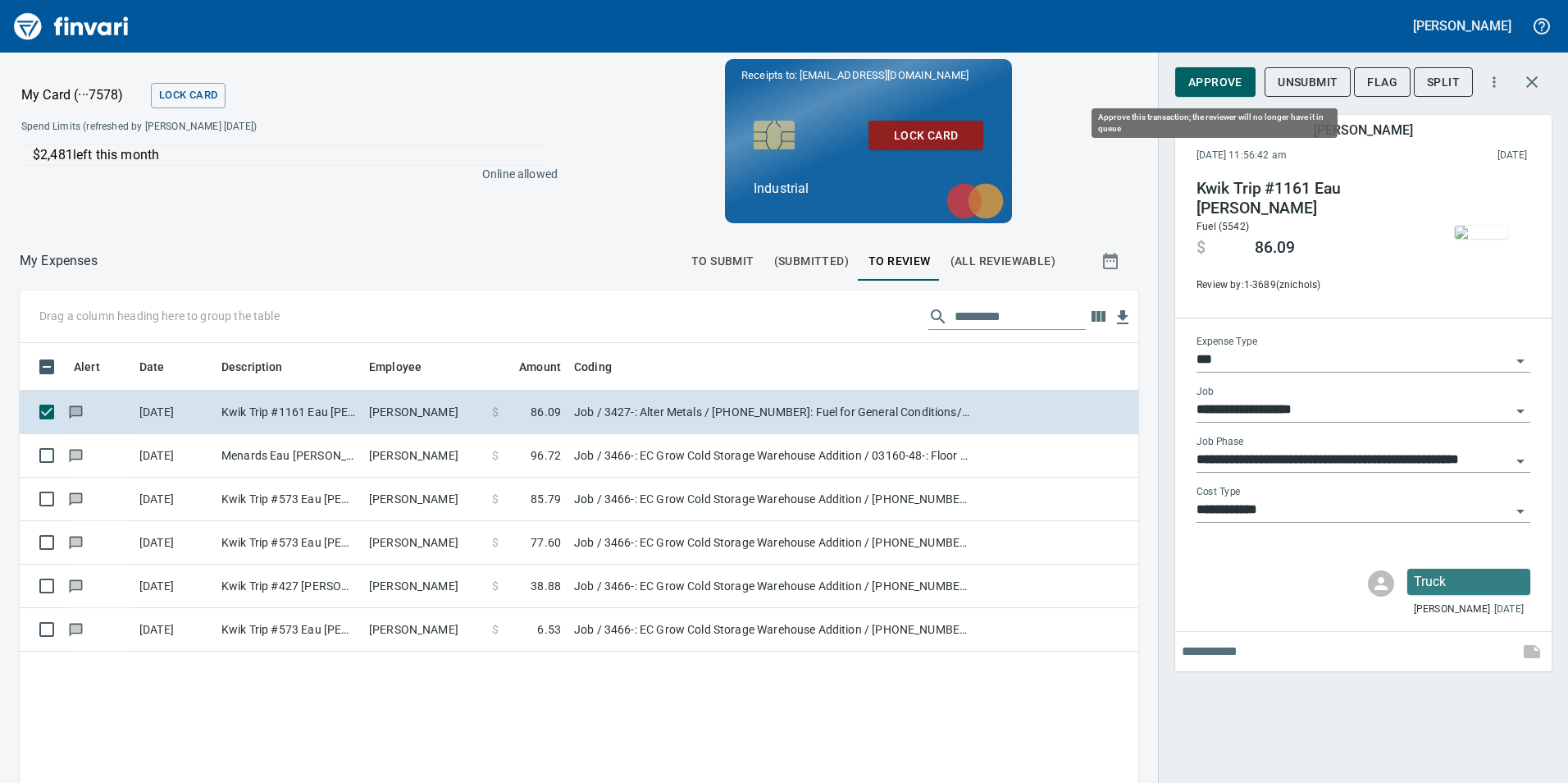
click at [1242, 74] on span "Approve" at bounding box center [1216, 82] width 54 height 21
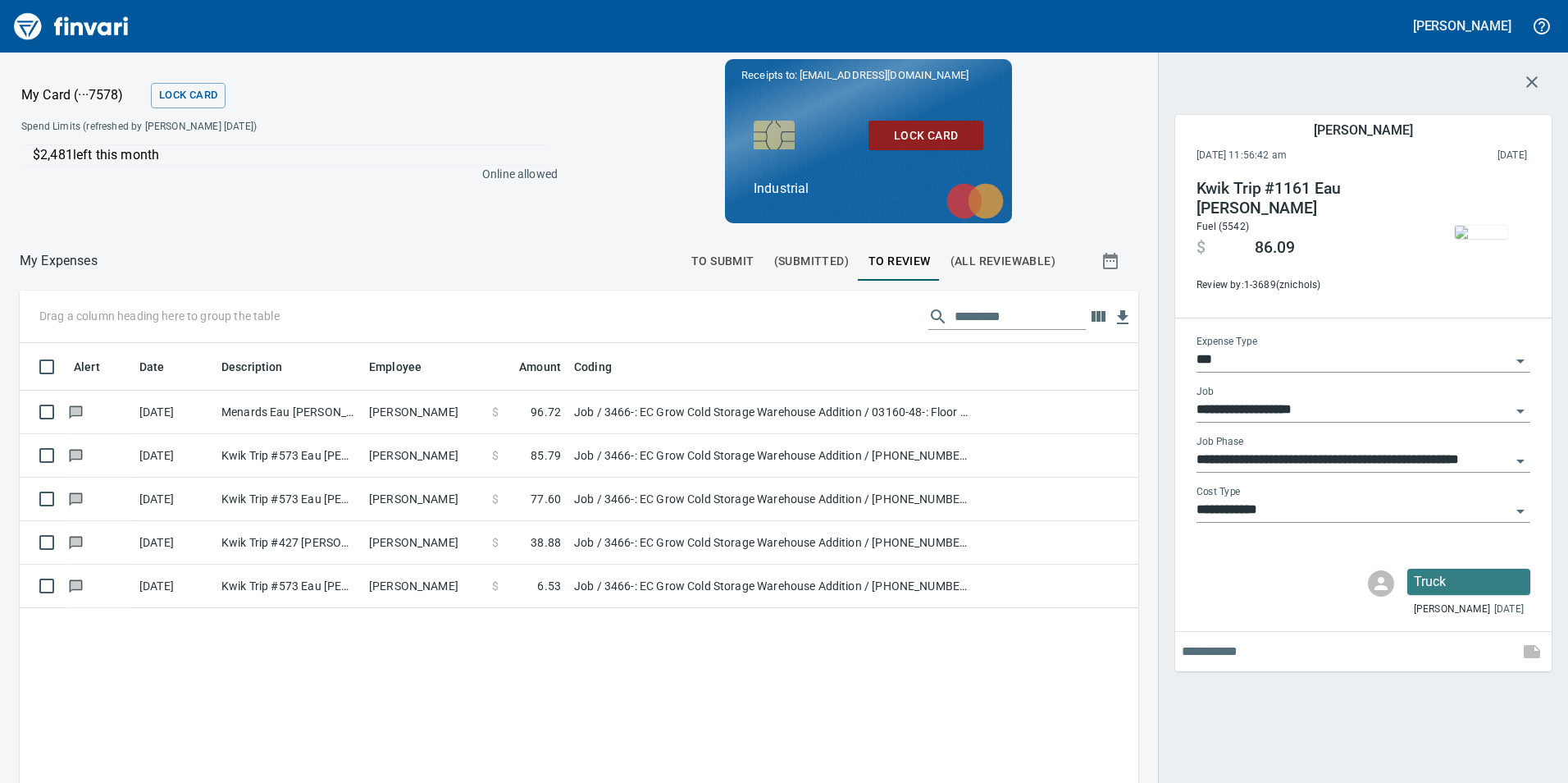
scroll to position [590, 1094]
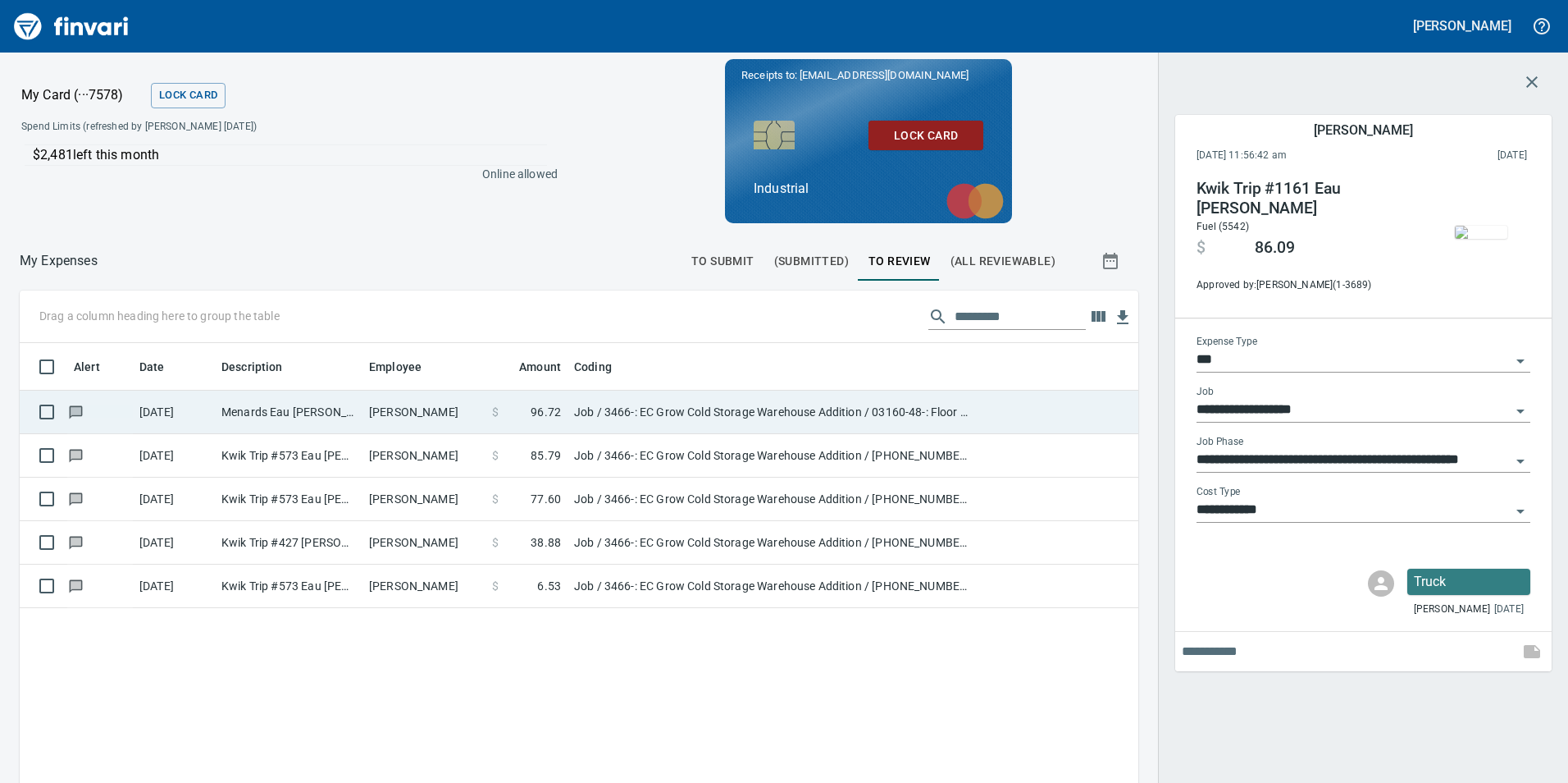
click at [429, 398] on td "[PERSON_NAME]" at bounding box center [424, 413] width 123 height 43
type input "**********"
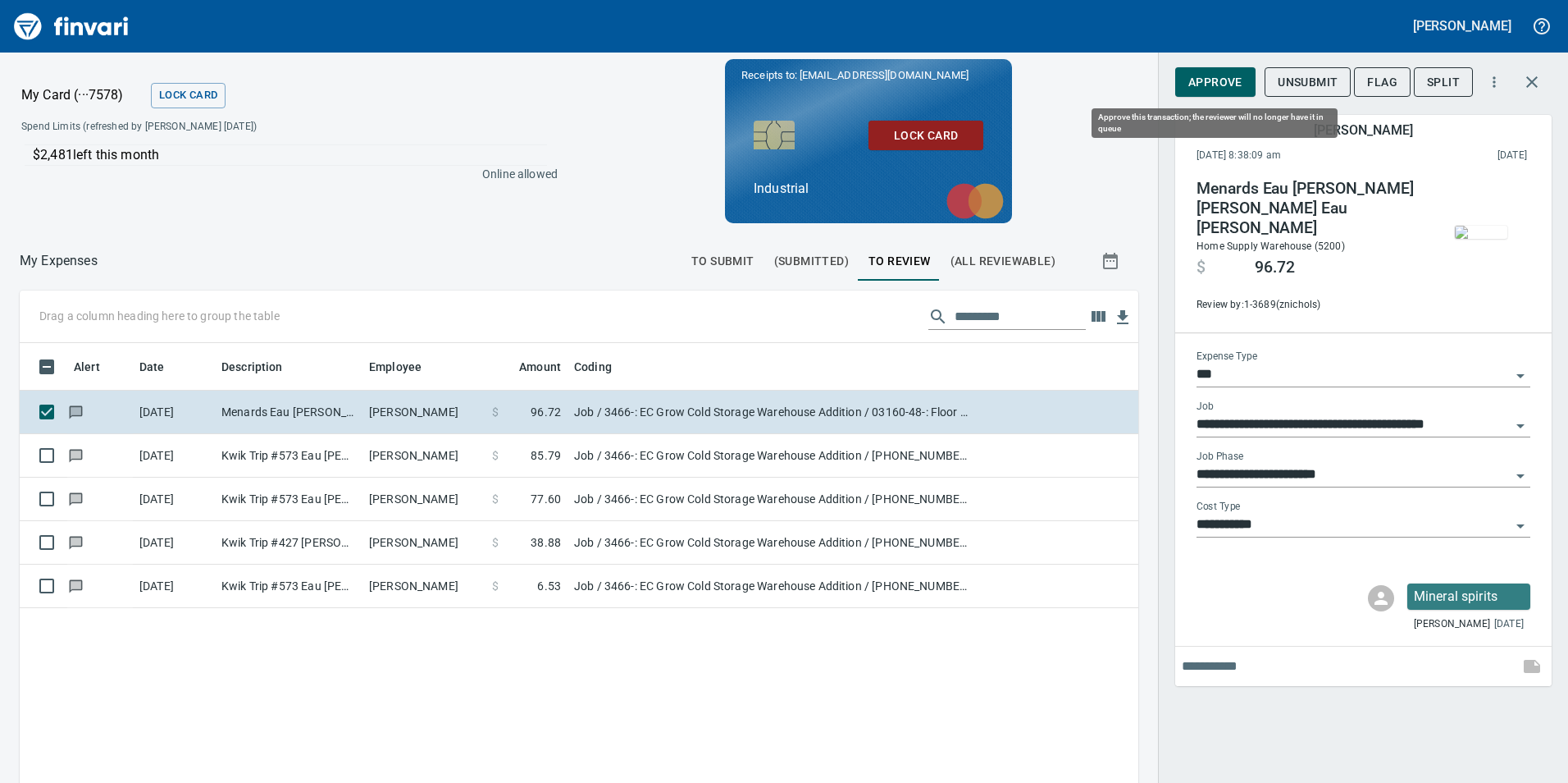
click at [1209, 84] on span "Approve" at bounding box center [1216, 82] width 54 height 21
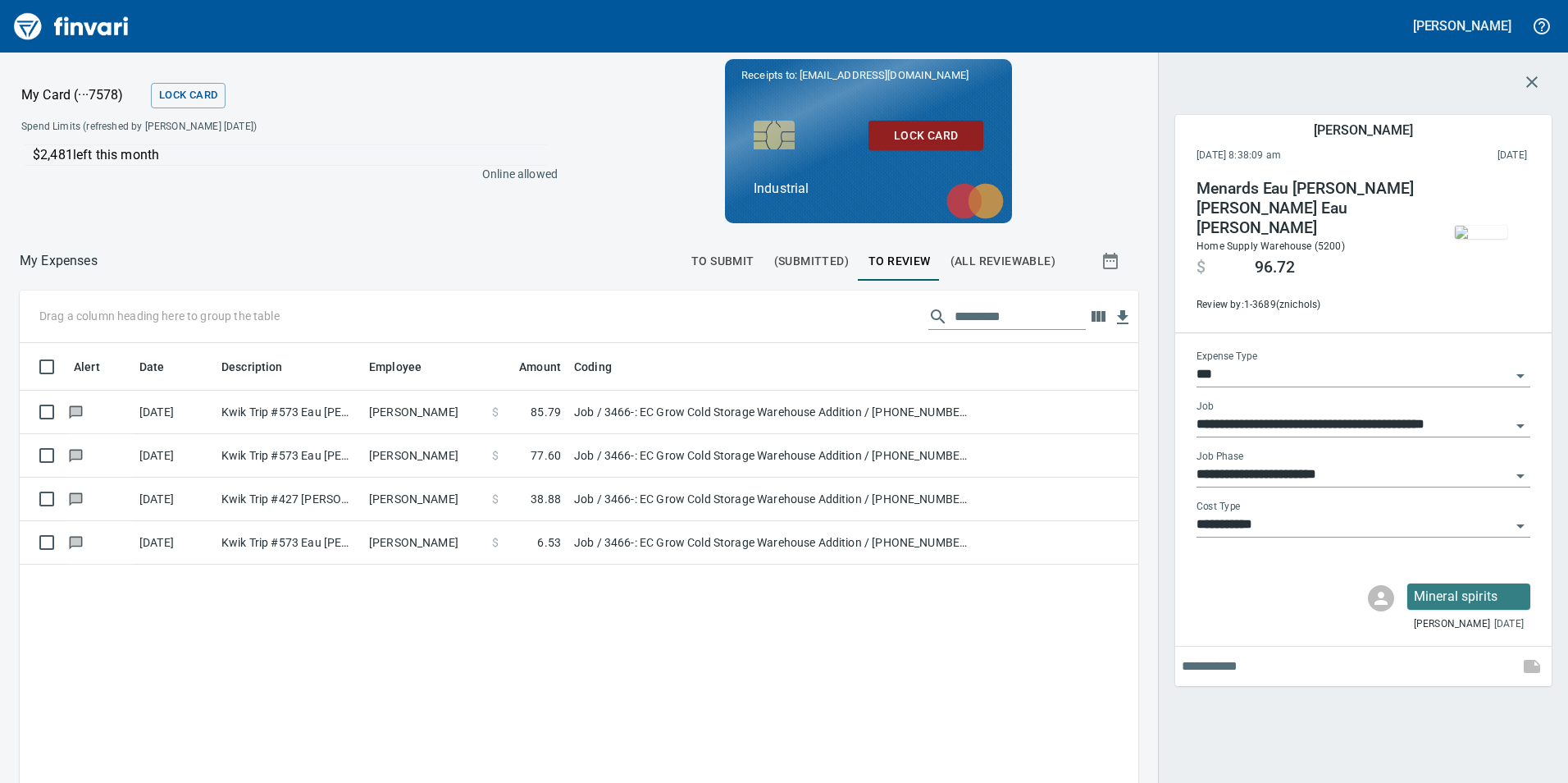
scroll to position [590, 1094]
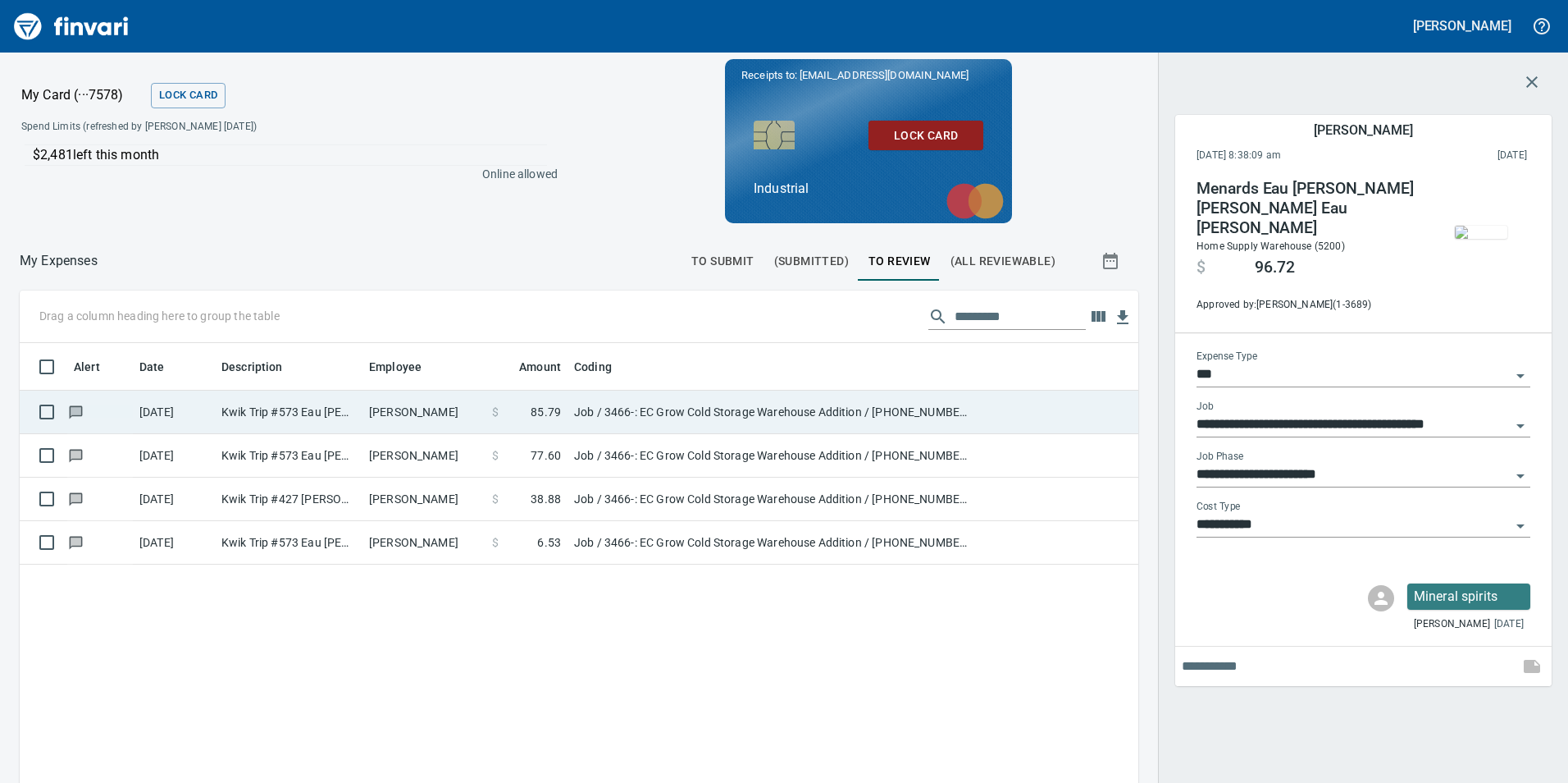
click at [395, 420] on td "[PERSON_NAME]" at bounding box center [424, 413] width 123 height 43
type input "**********"
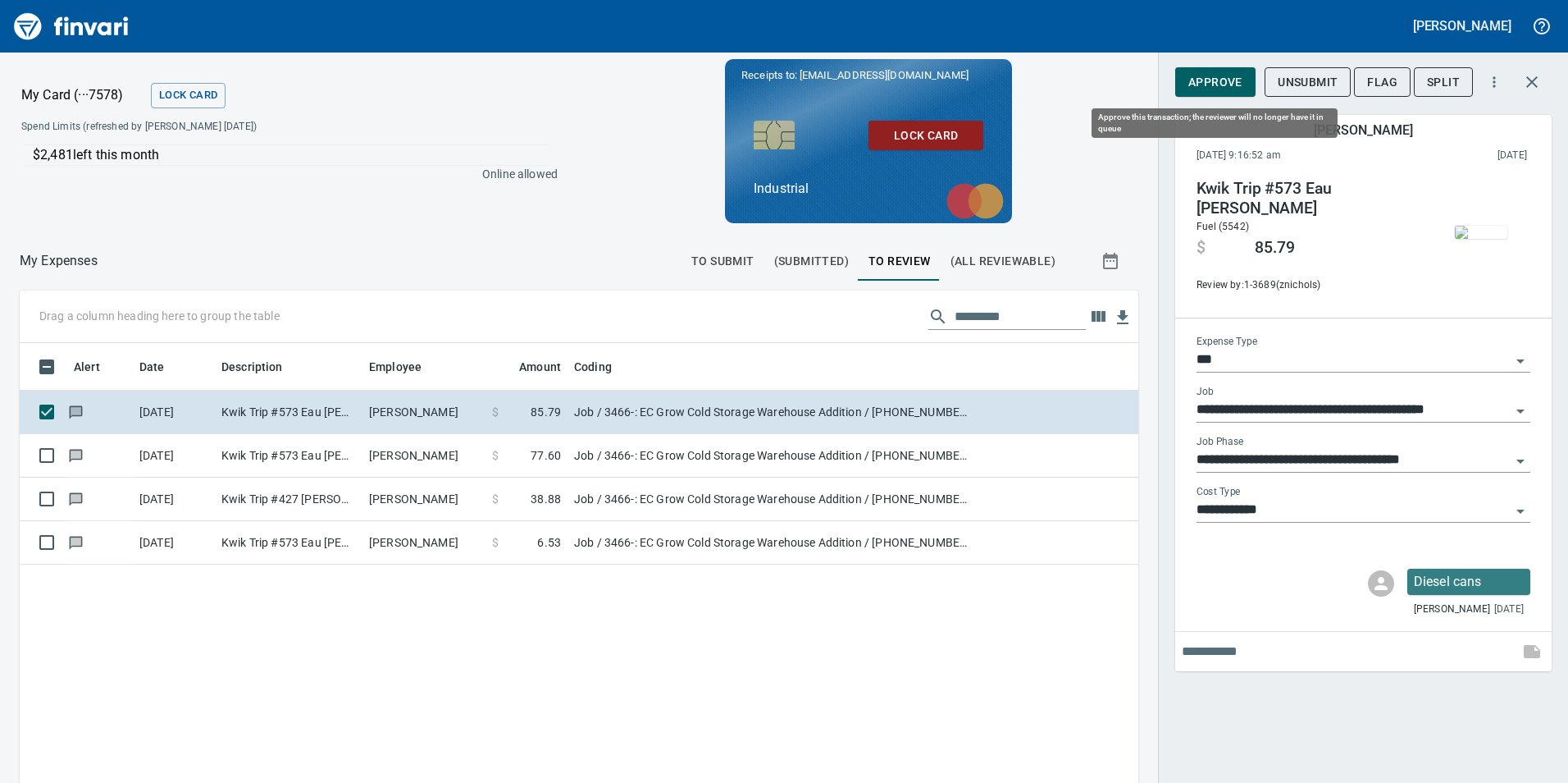
scroll to position [590, 1094]
click at [1218, 75] on span "Approve" at bounding box center [1216, 82] width 54 height 21
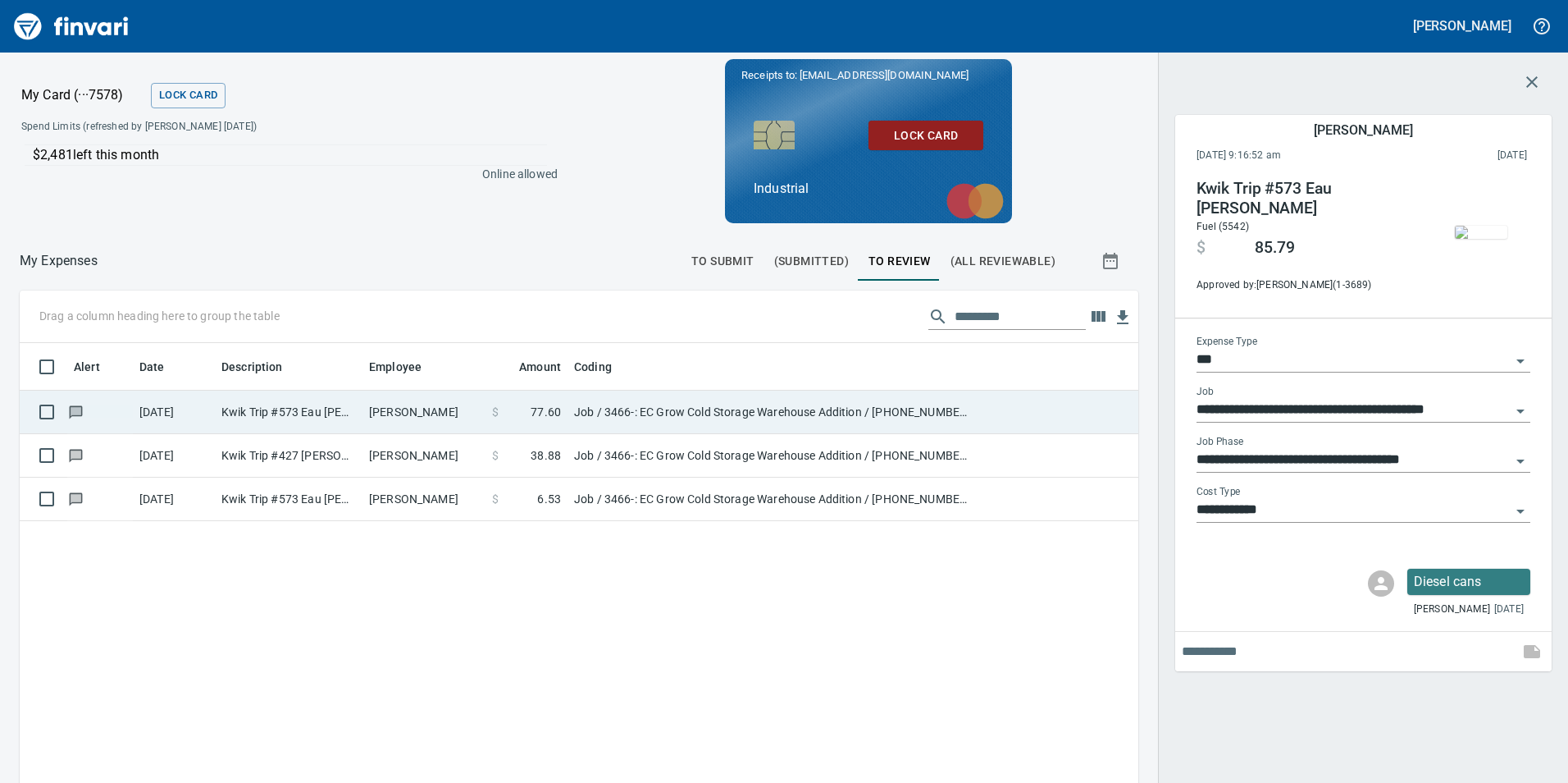
click at [412, 419] on td "[PERSON_NAME]" at bounding box center [424, 413] width 123 height 43
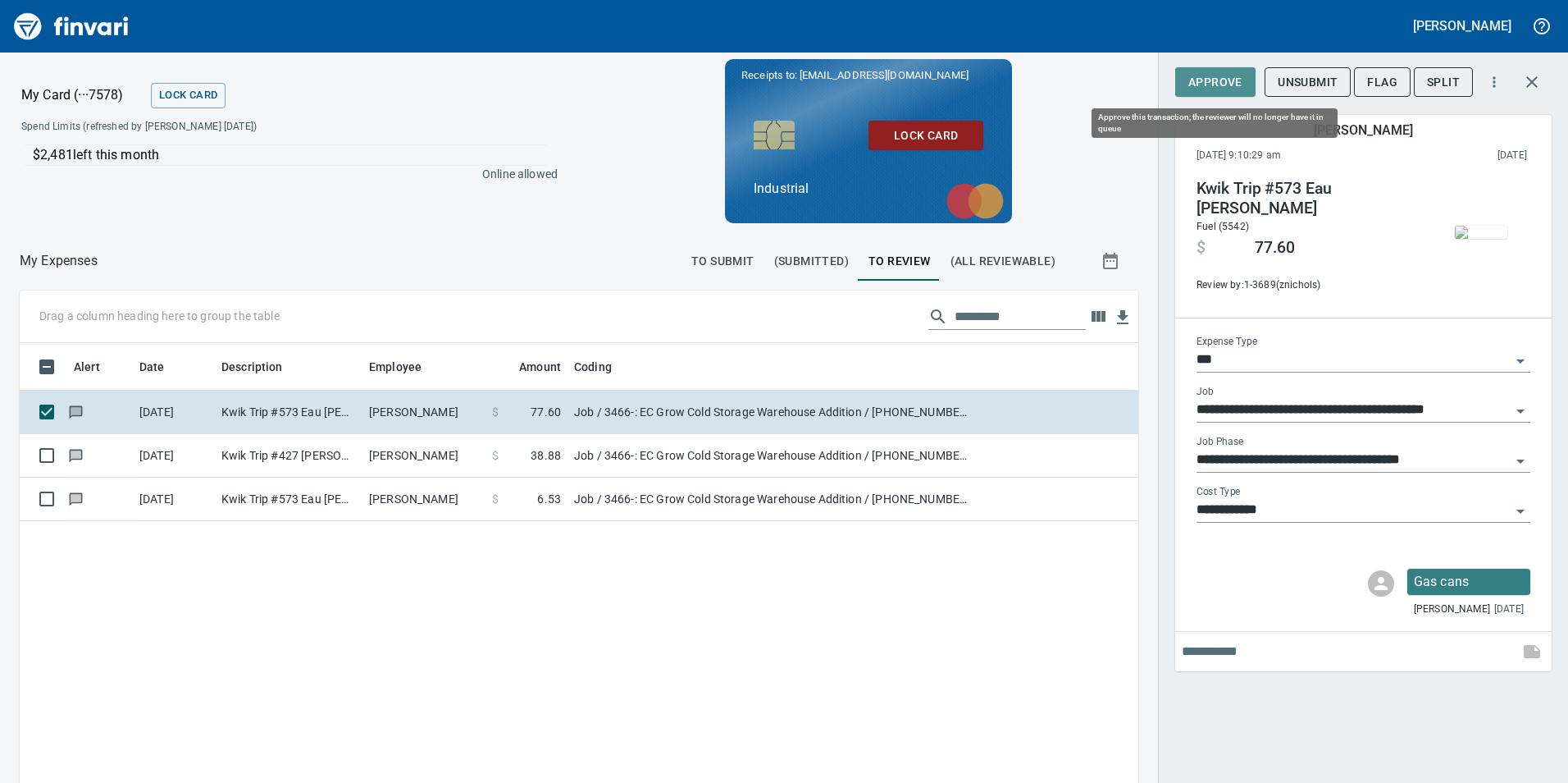
click at [1208, 83] on span "Approve" at bounding box center [1216, 82] width 54 height 21
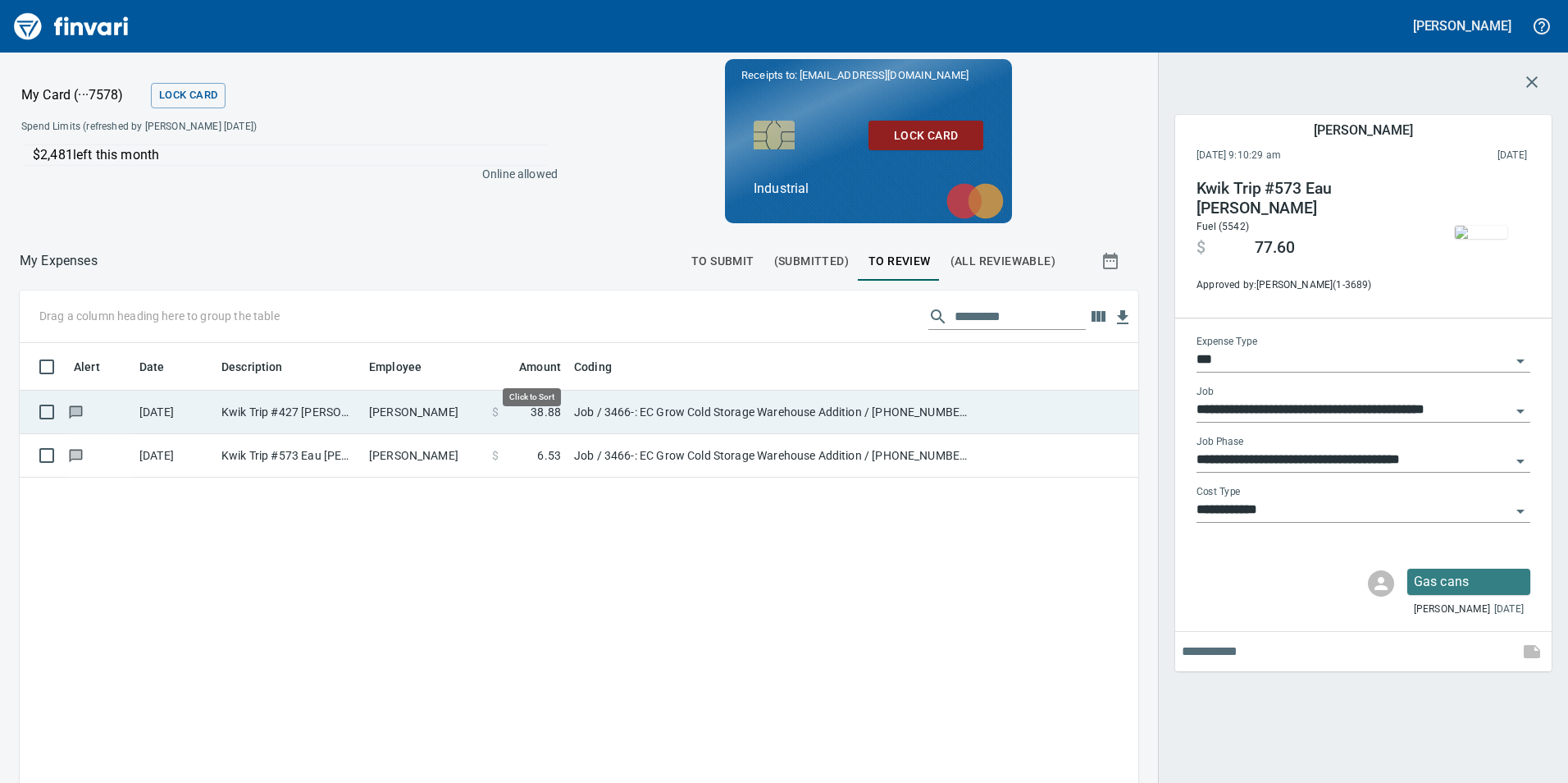
scroll to position [590, 1094]
click at [430, 408] on td "[PERSON_NAME]" at bounding box center [424, 413] width 123 height 43
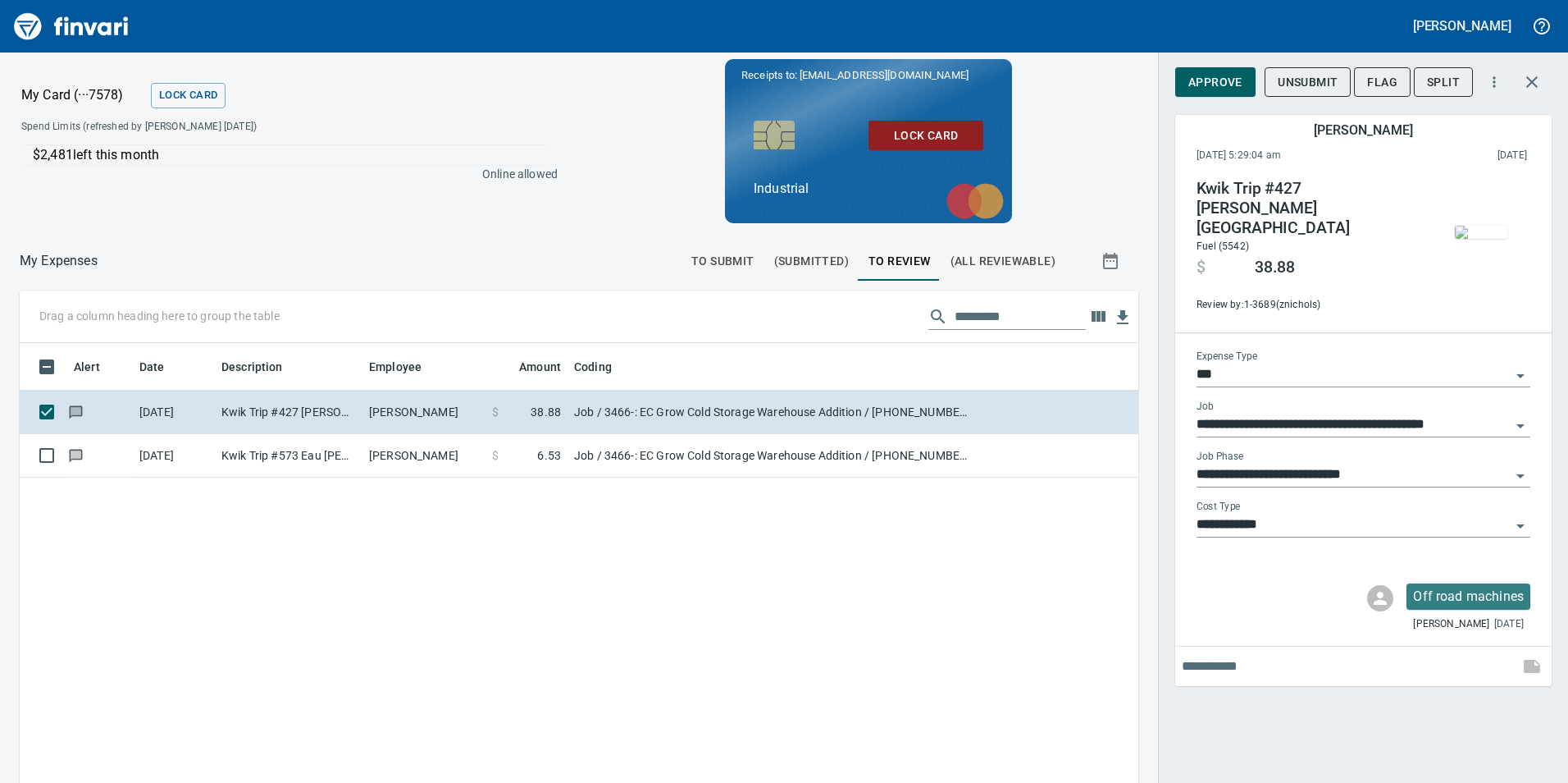
scroll to position [590, 1094]
click at [1201, 75] on span "Approve" at bounding box center [1216, 82] width 54 height 21
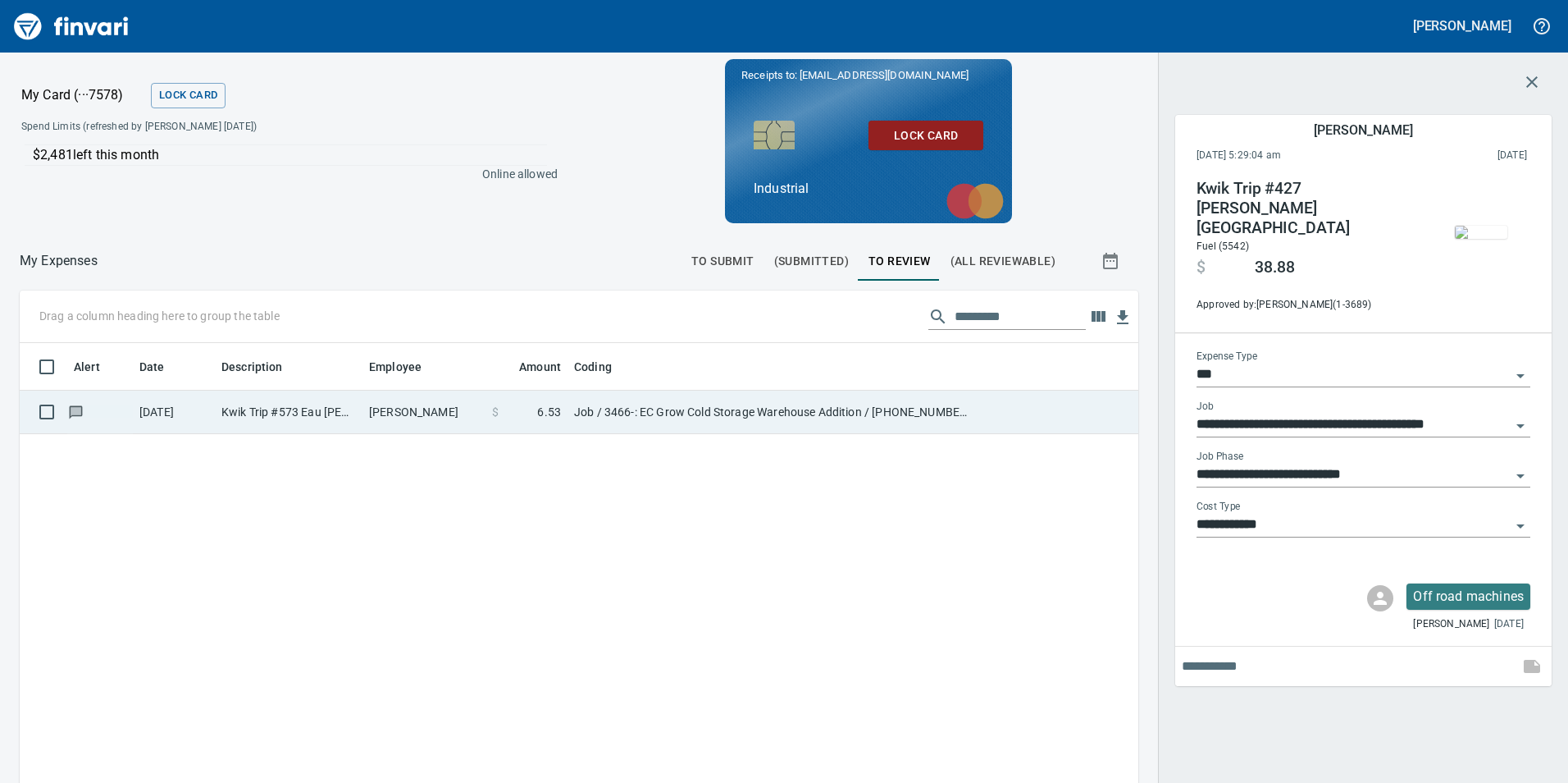
click at [398, 420] on td "[PERSON_NAME]" at bounding box center [424, 413] width 123 height 43
type input "**********"
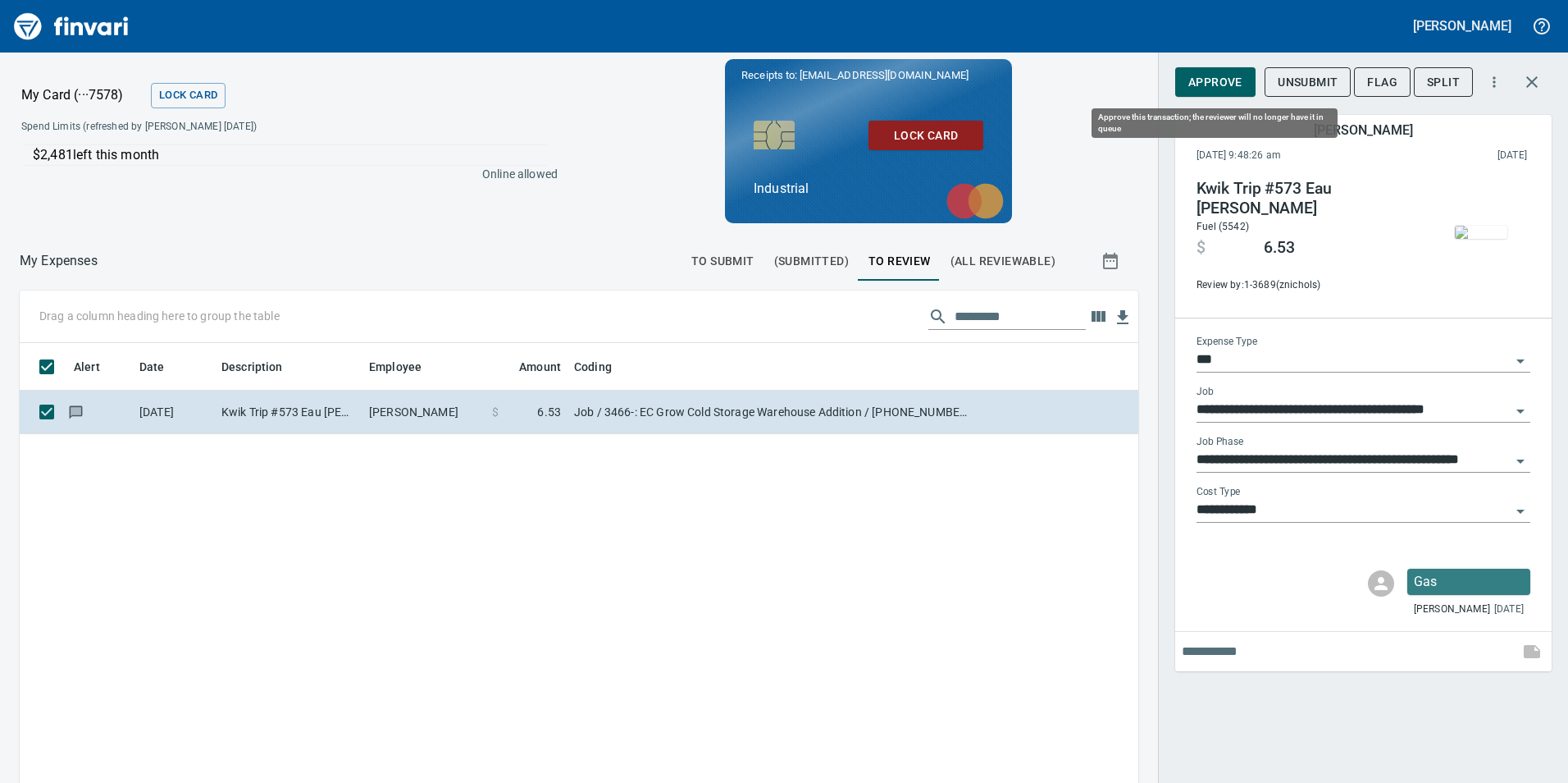
scroll to position [590, 1094]
click at [1202, 79] on span "Approve" at bounding box center [1216, 82] width 54 height 21
